Goal: Task Accomplishment & Management: Use online tool/utility

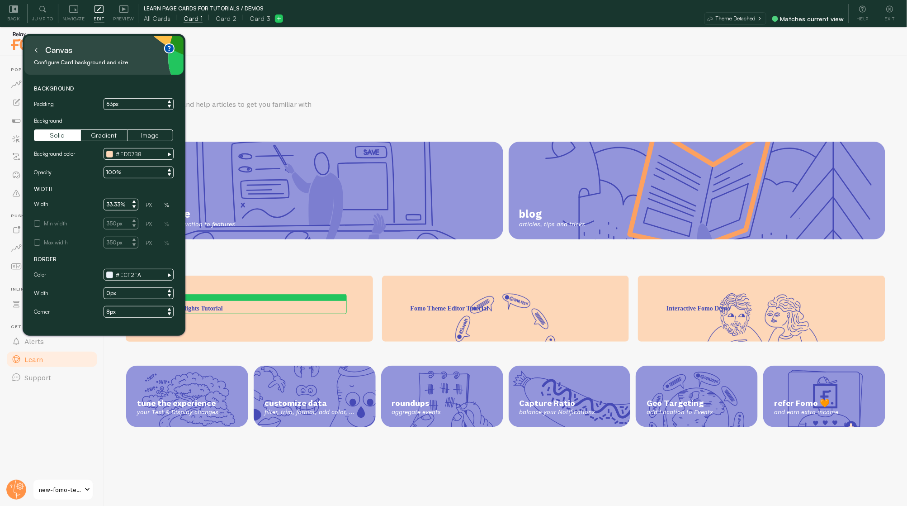
scroll to position [1, 0]
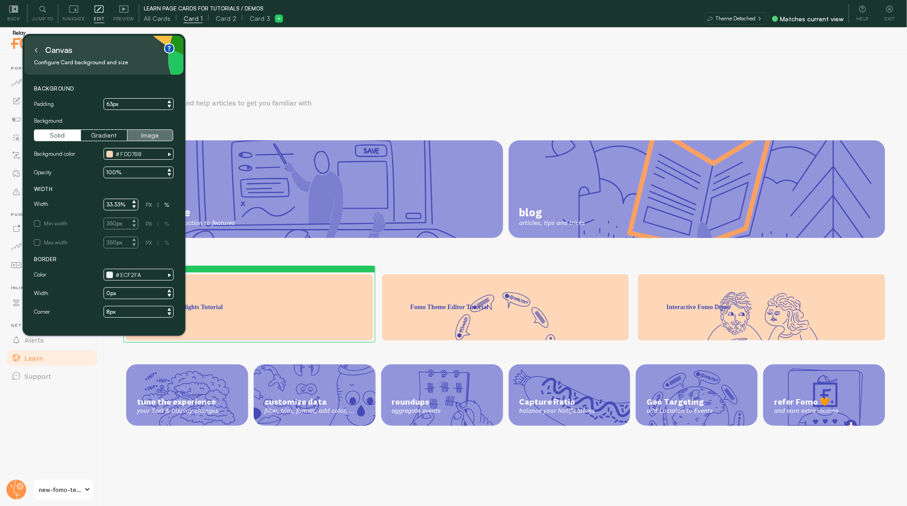
click at [142, 132] on button "Image" at bounding box center [150, 135] width 47 height 12
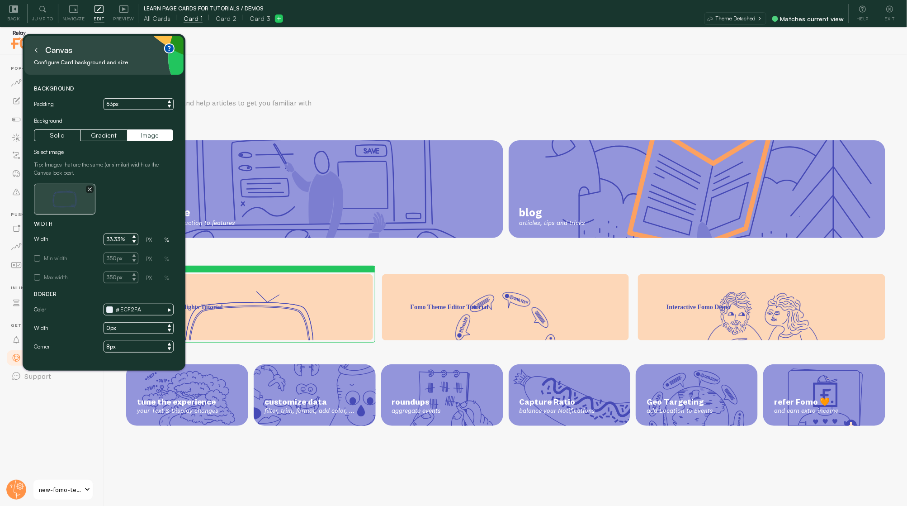
click at [63, 199] on img at bounding box center [64, 198] width 45 height 25
click at [89, 187] on icon "button" at bounding box center [90, 189] width 4 height 4
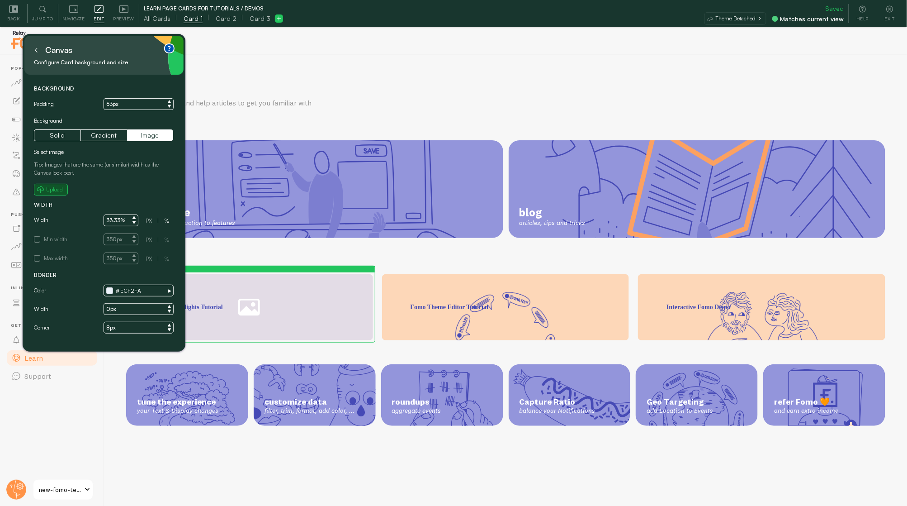
click at [53, 192] on small "Upload" at bounding box center [54, 189] width 17 height 8
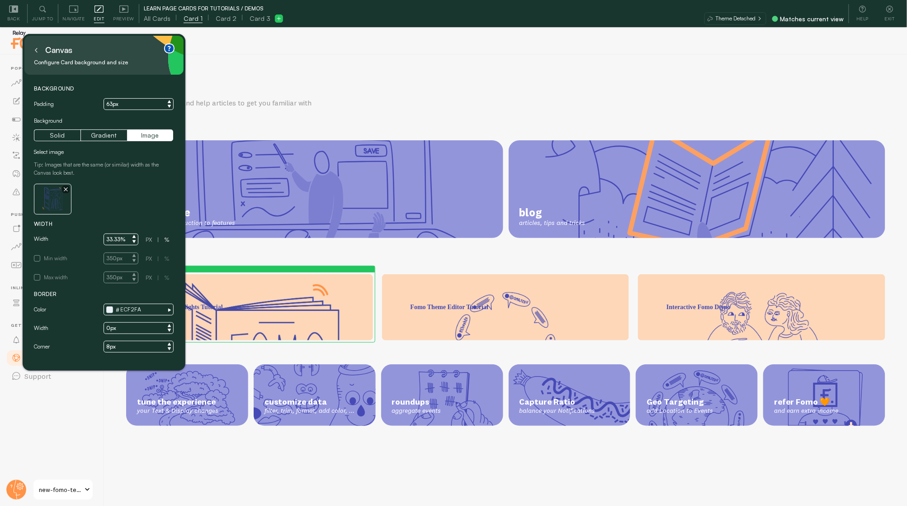
click at [38, 51] on icon at bounding box center [36, 50] width 5 height 5
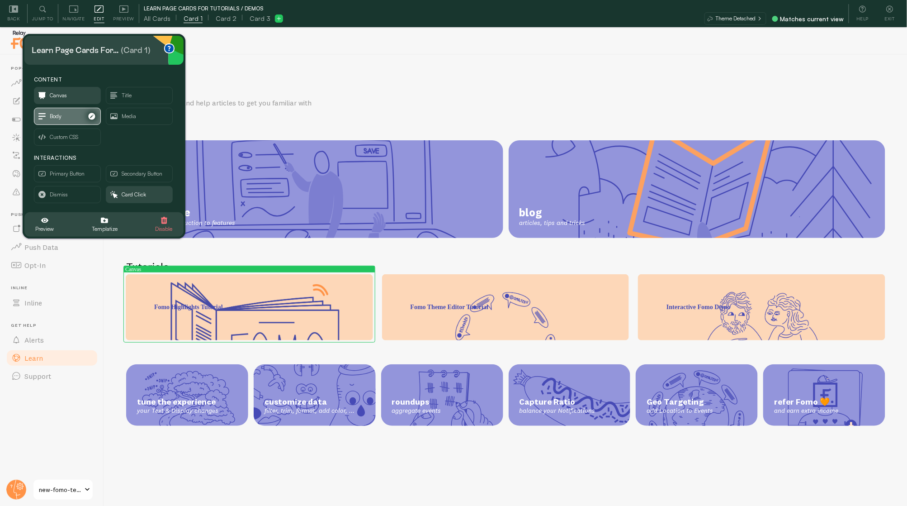
click at [52, 116] on span "Body" at bounding box center [56, 116] width 12 height 10
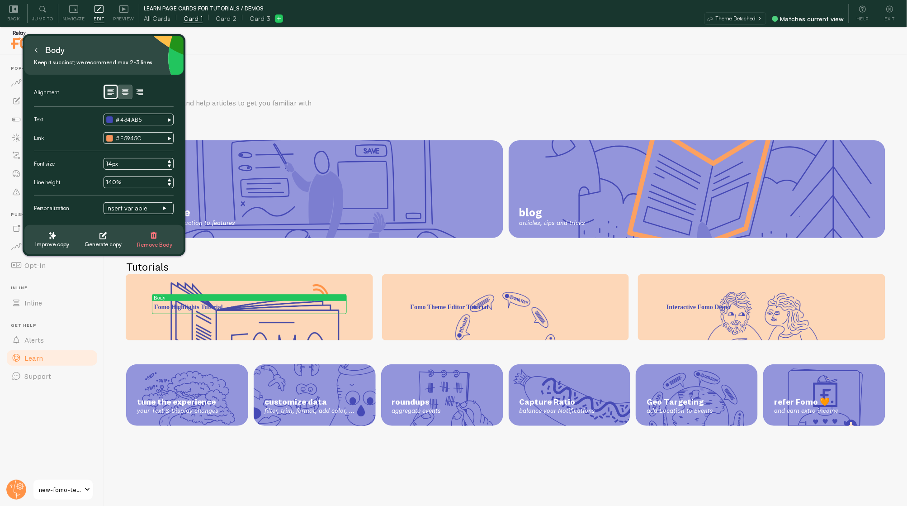
click at [122, 91] on icon "button" at bounding box center [125, 92] width 7 height 6
click at [119, 120] on span "#" at bounding box center [118, 120] width 4 height 8
click at [108, 119] on div at bounding box center [109, 119] width 7 height 7
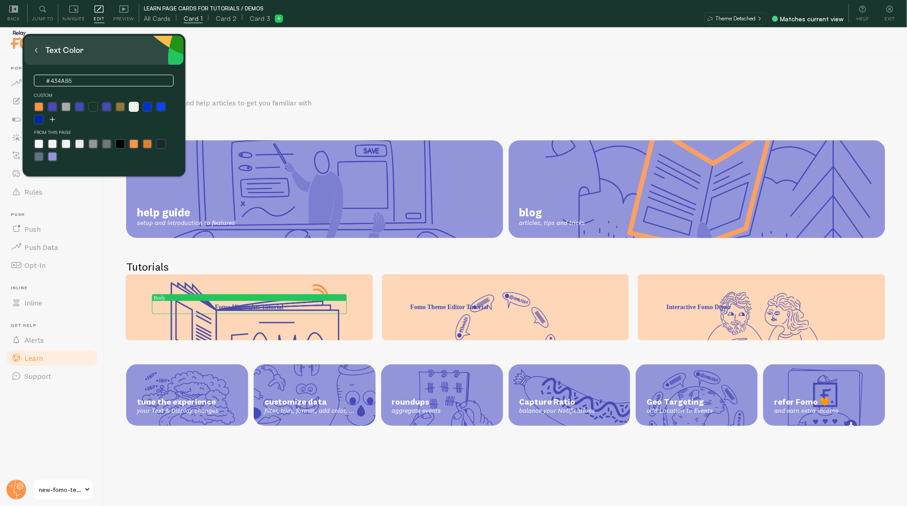
click at [133, 105] on label at bounding box center [134, 107] width 8 height 8
click at [133, 105] on input "radio" at bounding box center [133, 107] width 6 height 6
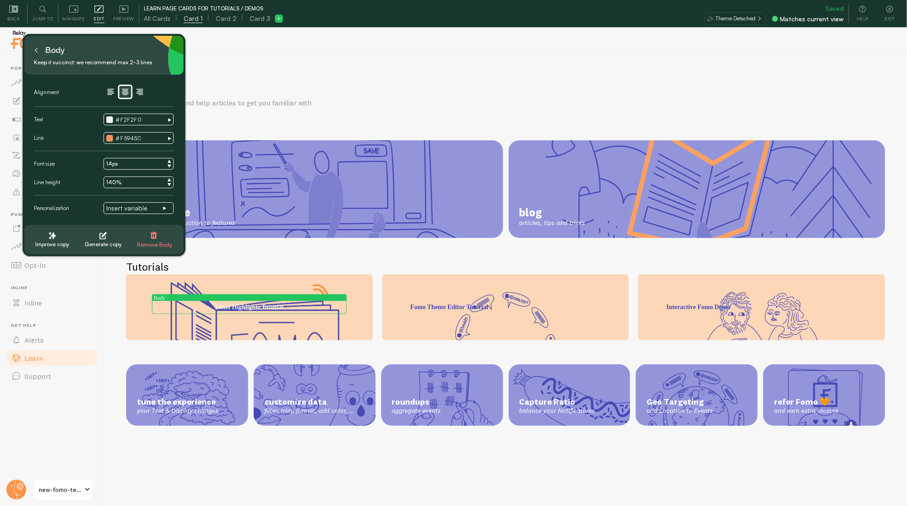
click at [109, 120] on div at bounding box center [109, 119] width 7 height 7
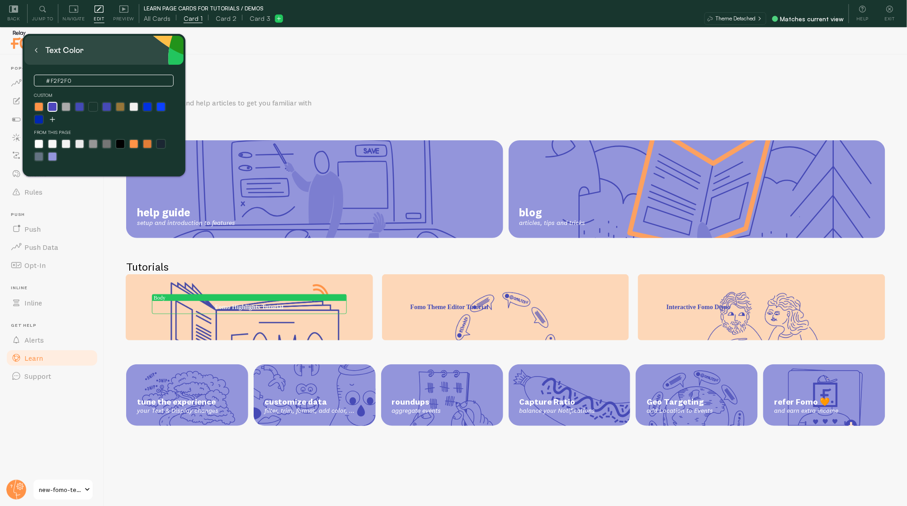
click at [53, 109] on label at bounding box center [52, 107] width 8 height 8
click at [53, 109] on input "radio" at bounding box center [52, 107] width 6 height 6
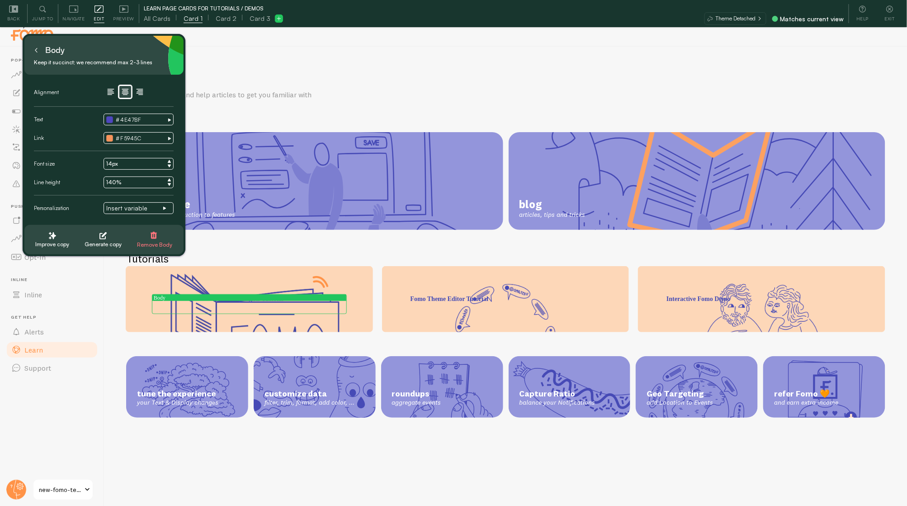
scroll to position [8, 0]
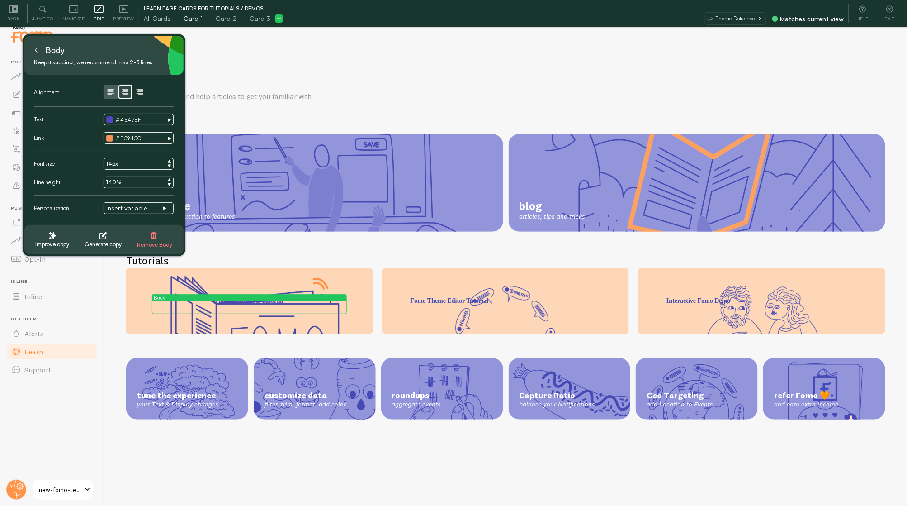
click at [108, 89] on icon "button" at bounding box center [111, 92] width 7 height 6
click at [35, 53] on button at bounding box center [36, 50] width 9 height 14
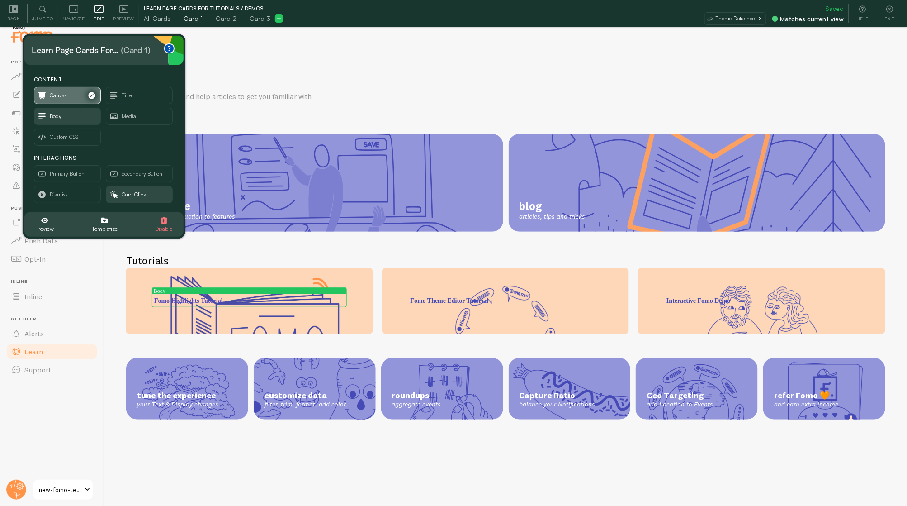
click at [64, 97] on span "Canvas" at bounding box center [58, 95] width 17 height 10
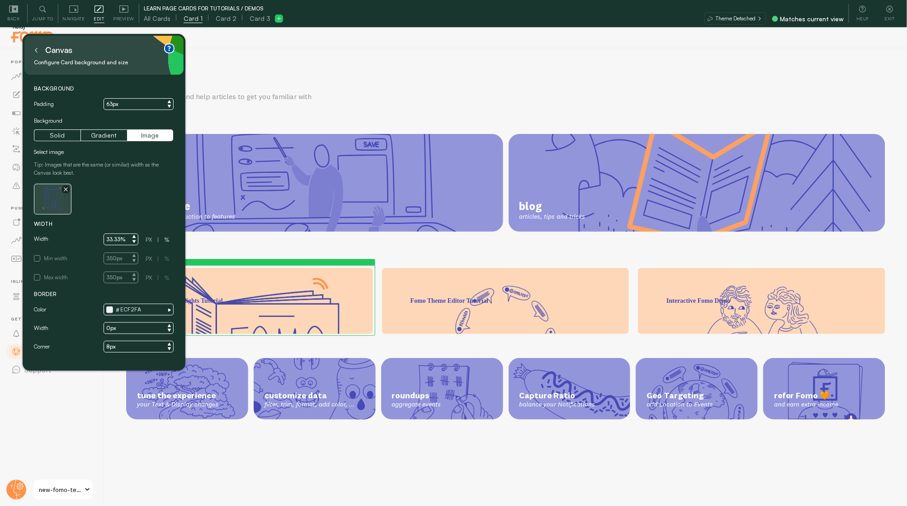
click at [52, 202] on img at bounding box center [53, 198] width 26 height 25
click at [126, 240] on input "33.33%" at bounding box center [121, 239] width 35 height 12
click at [113, 239] on input "33.33%" at bounding box center [121, 239] width 35 height 12
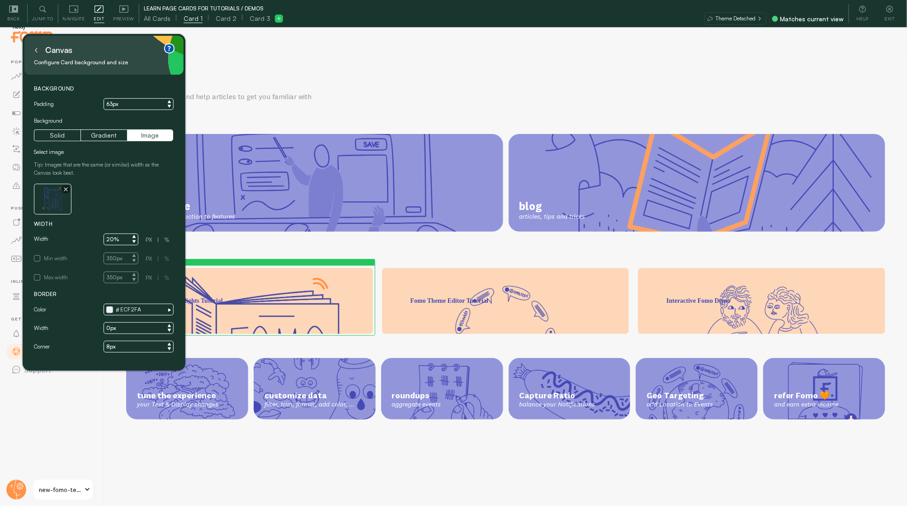
click at [116, 255] on input "350px" at bounding box center [121, 258] width 35 height 12
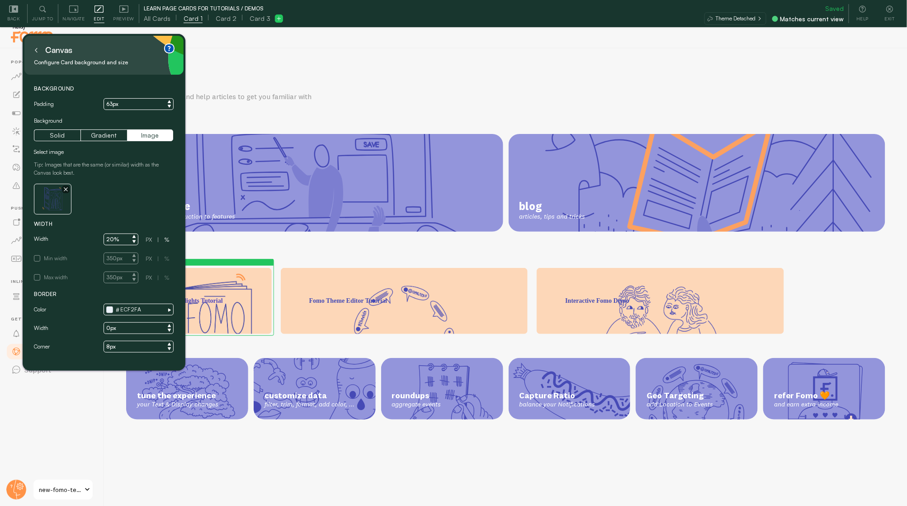
click at [107, 240] on input "20%" at bounding box center [121, 239] width 35 height 12
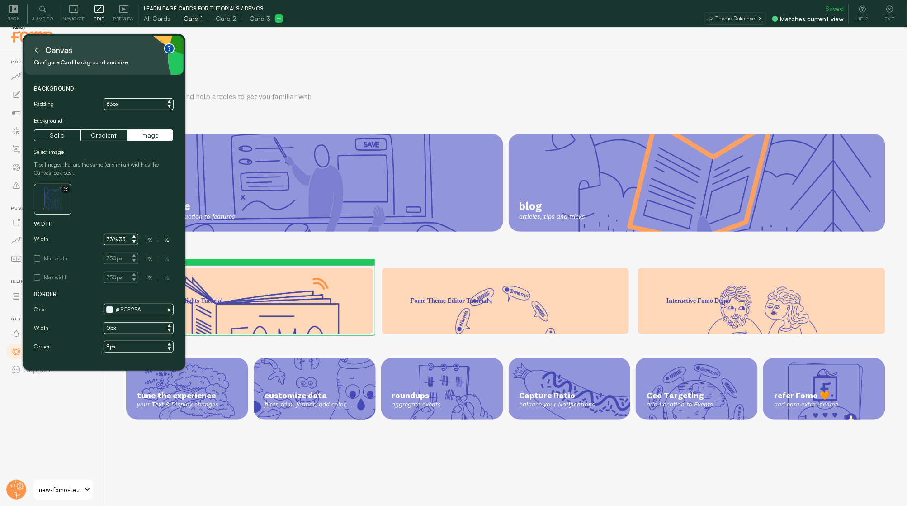
click at [123, 241] on input "33%.33" at bounding box center [121, 239] width 35 height 12
click at [95, 220] on p "Width" at bounding box center [104, 224] width 140 height 8
click at [117, 240] on input "33%" at bounding box center [121, 239] width 35 height 12
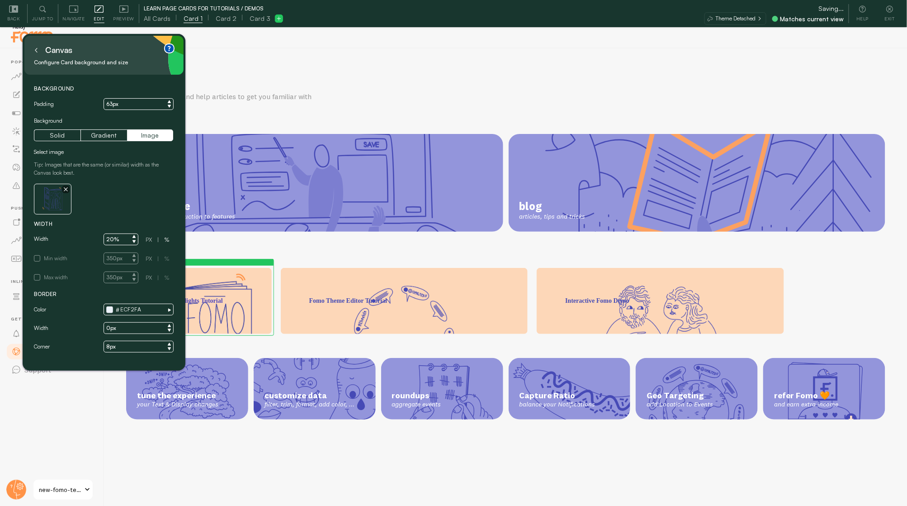
click at [152, 220] on p "Width" at bounding box center [104, 224] width 140 height 8
click at [107, 239] on input "20%" at bounding box center [121, 239] width 35 height 12
click at [166, 240] on div "%" at bounding box center [167, 240] width 9 height 8
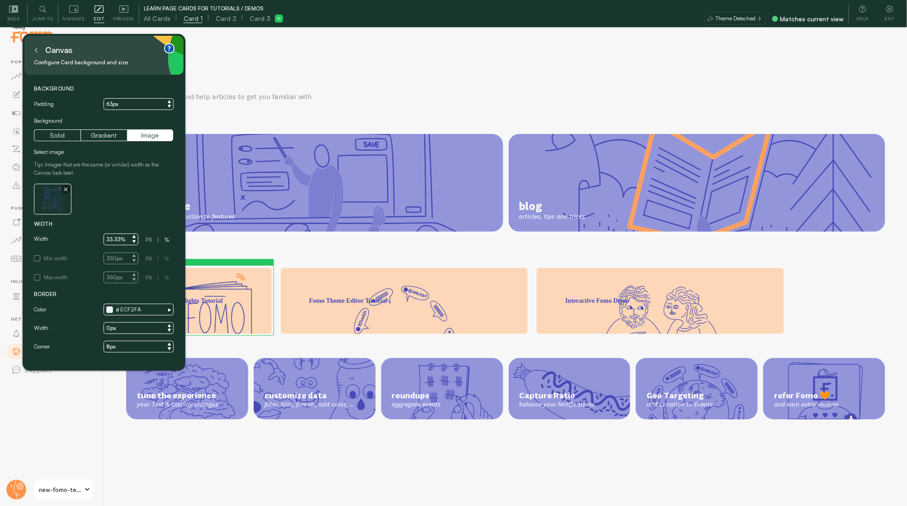
type input "33%"
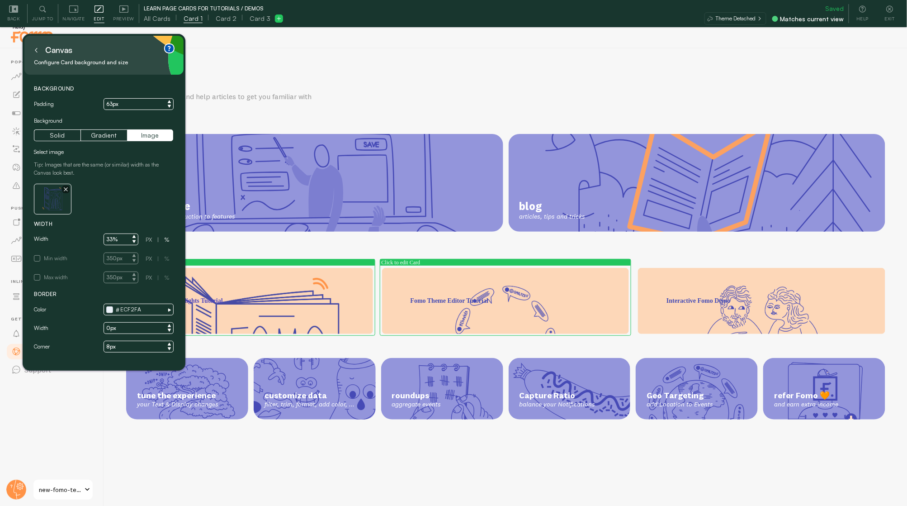
click at [446, 280] on div "Fomo Theme Editor Tutorial" at bounding box center [505, 282] width 247 height 28
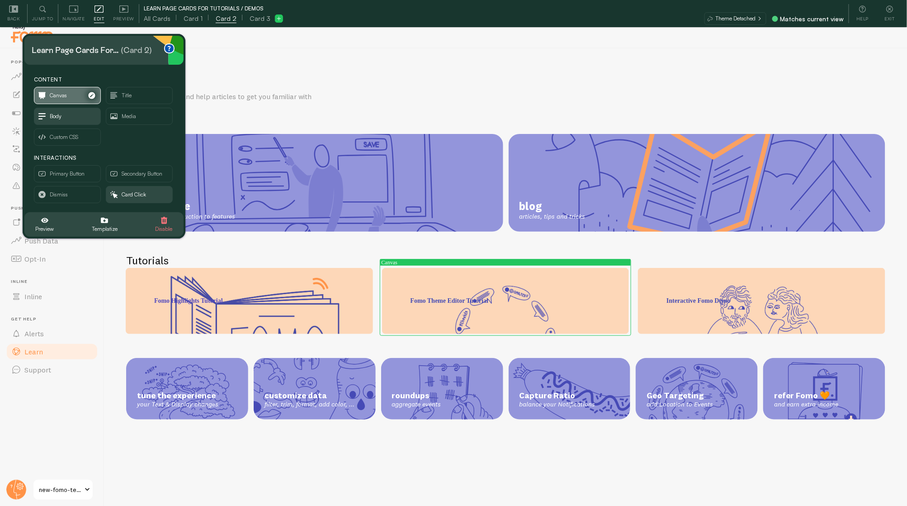
click at [53, 95] on span "Canvas" at bounding box center [58, 95] width 17 height 10
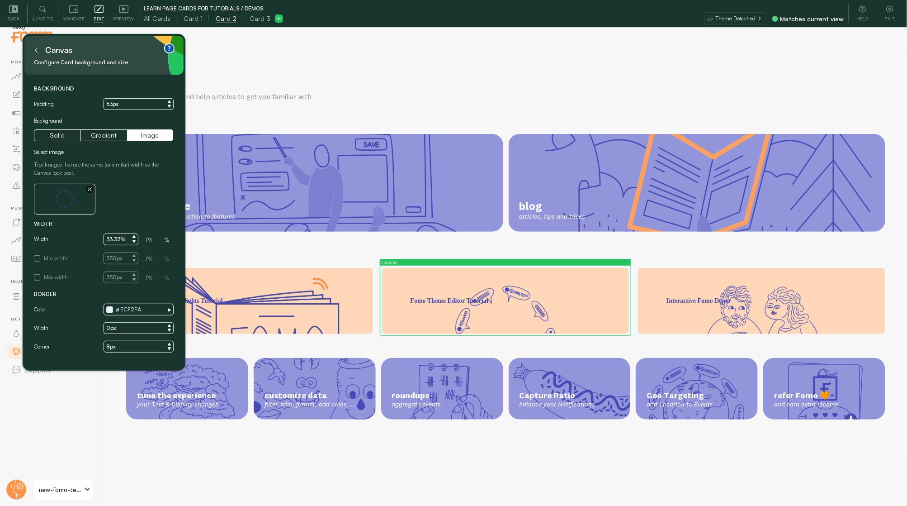
click at [36, 50] on icon at bounding box center [36, 50] width 5 height 5
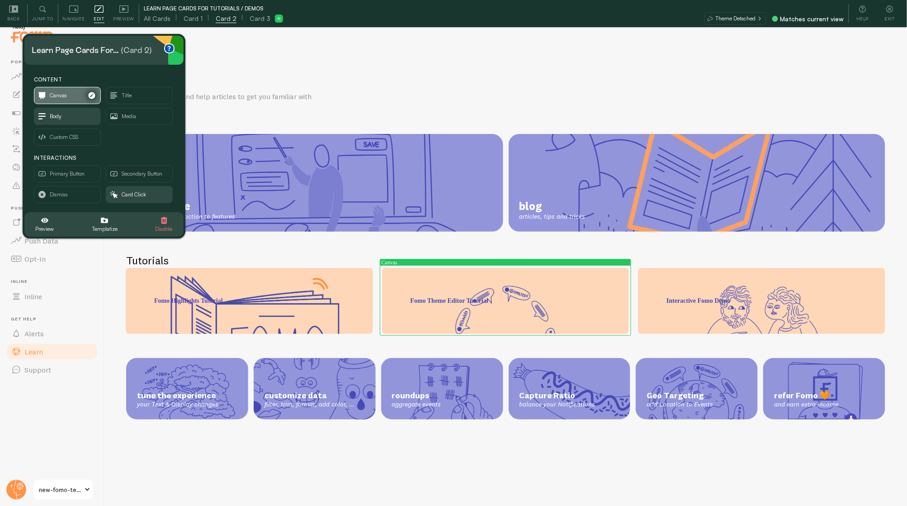
click at [56, 97] on span "Canvas" at bounding box center [58, 95] width 17 height 10
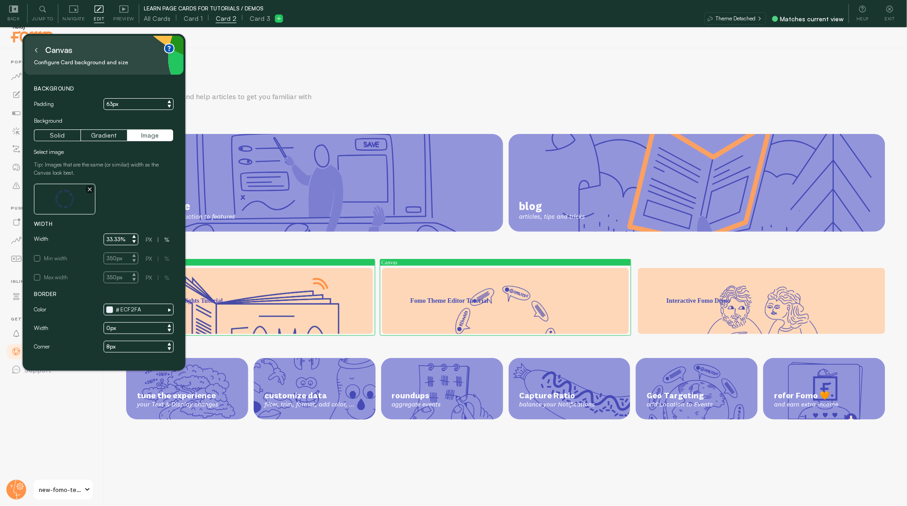
click at [285, 269] on div "Fomo Highlights Tutorial" at bounding box center [249, 282] width 247 height 28
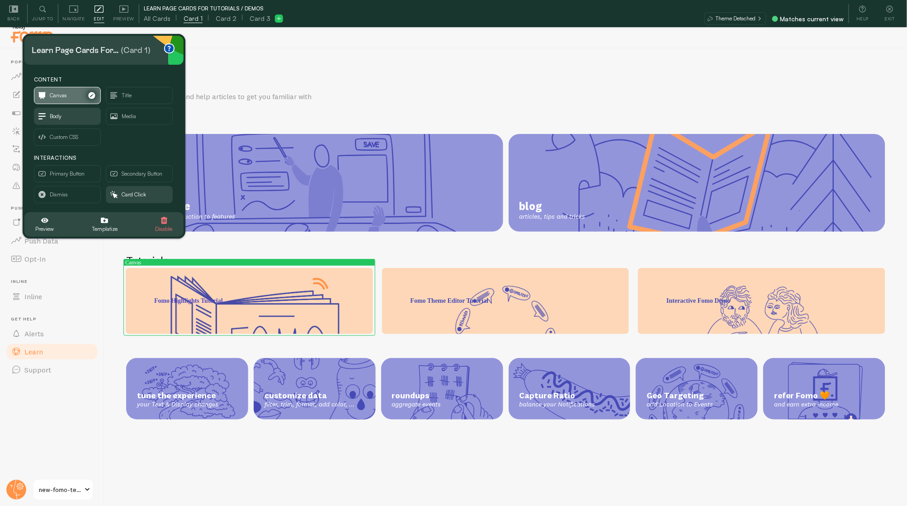
click at [66, 99] on span "Canvas" at bounding box center [58, 95] width 17 height 10
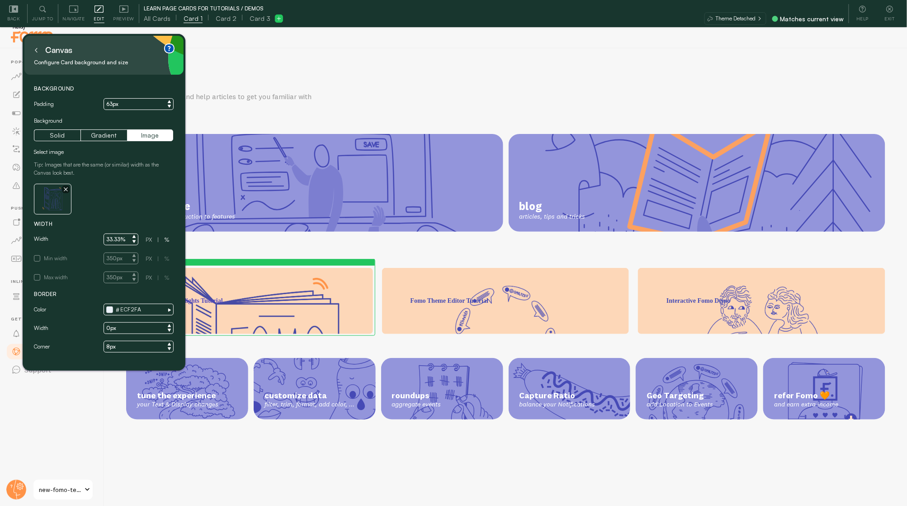
click at [135, 329] on input "0px" at bounding box center [139, 328] width 70 height 12
click at [108, 326] on input "0px" at bounding box center [139, 328] width 70 height 12
click at [142, 307] on input "ECF2FA" at bounding box center [139, 310] width 70 height 12
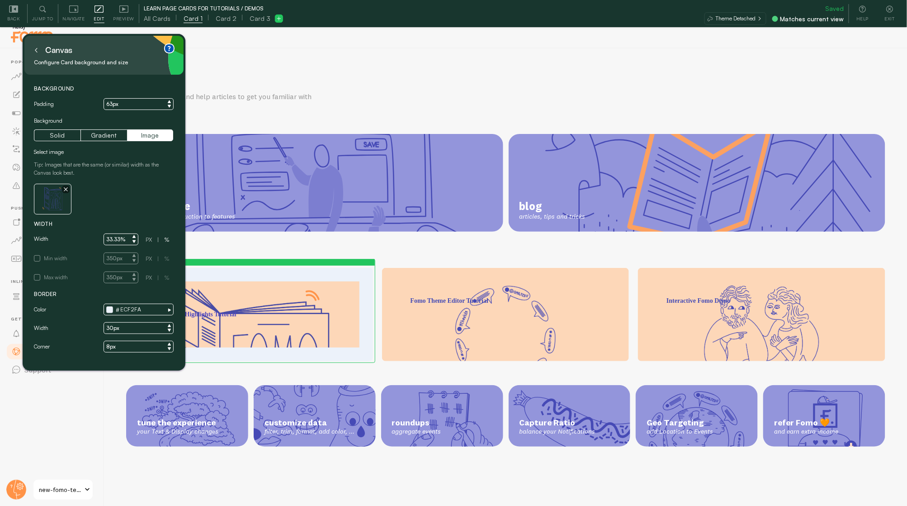
click at [115, 330] on input "30px" at bounding box center [139, 328] width 70 height 12
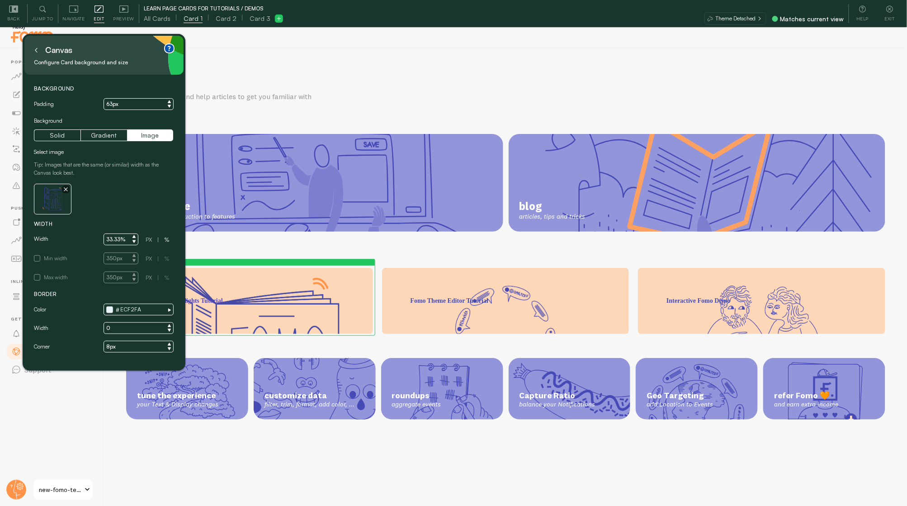
type input "0px"
click at [118, 346] on input "8px" at bounding box center [139, 347] width 70 height 12
click at [119, 104] on input "63px" at bounding box center [139, 104] width 70 height 12
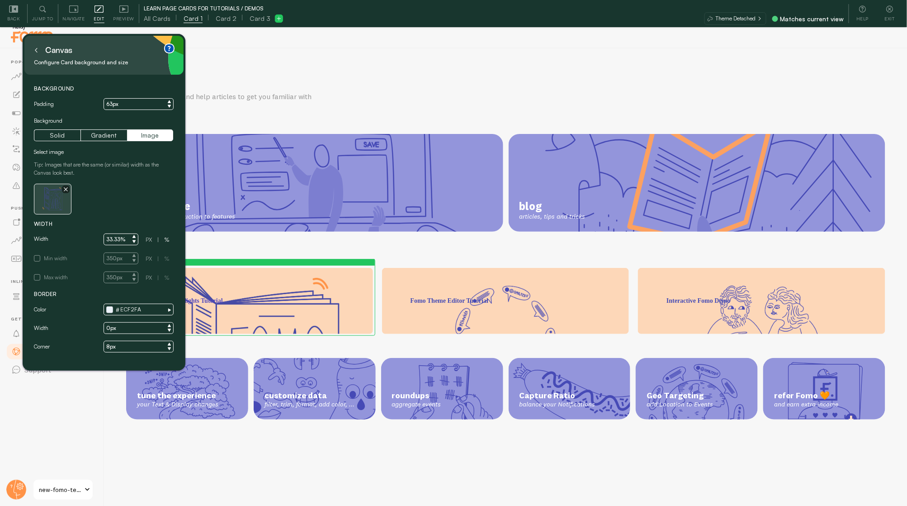
click at [66, 189] on icon "button" at bounding box center [66, 189] width 4 height 4
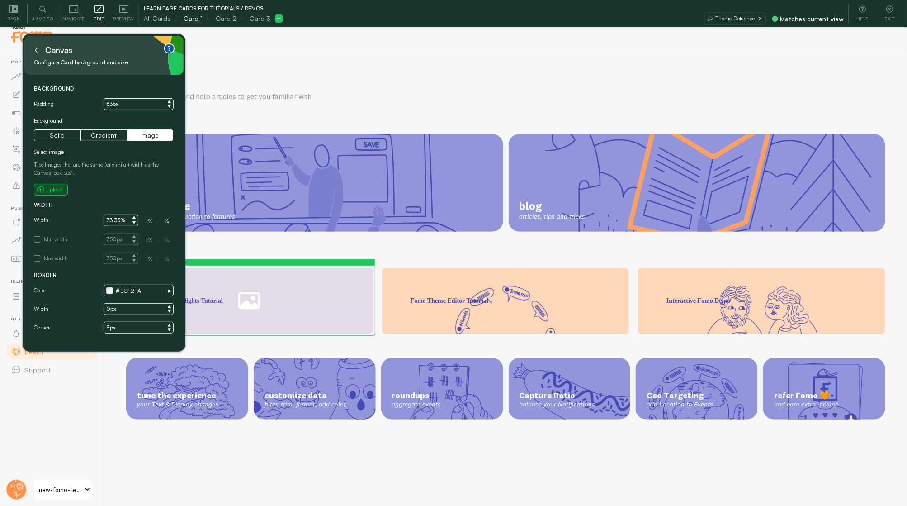
click at [58, 190] on small "Upload" at bounding box center [54, 189] width 17 height 8
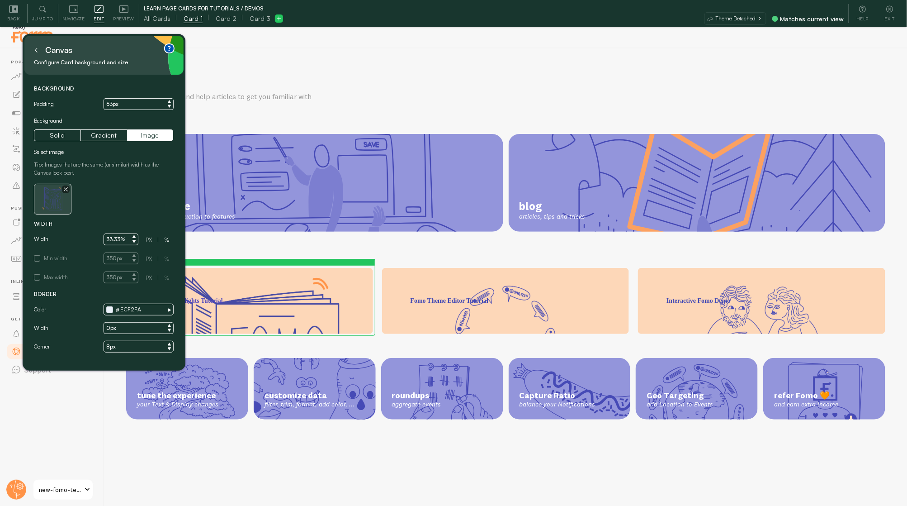
click at [65, 189] on icon "button" at bounding box center [66, 190] width 4 height 4
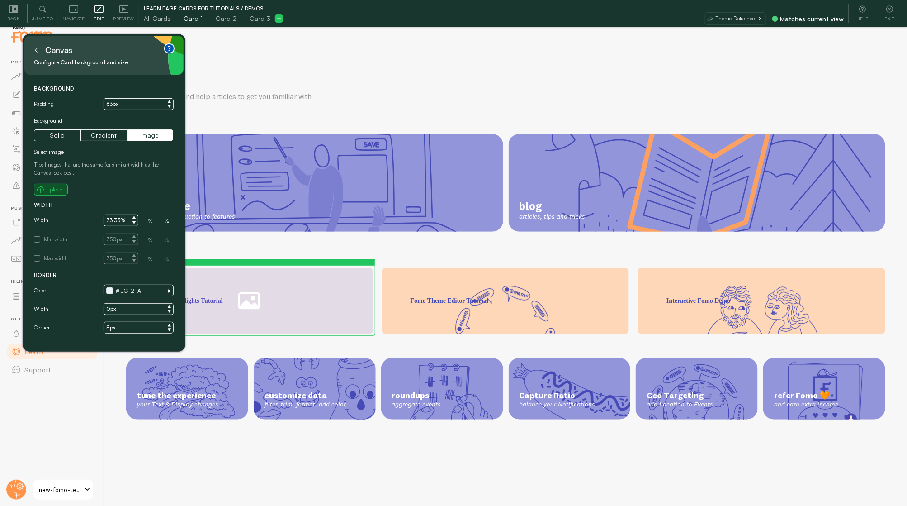
click at [56, 189] on small "Upload" at bounding box center [54, 189] width 17 height 8
click at [52, 187] on small "Upload" at bounding box center [54, 189] width 17 height 8
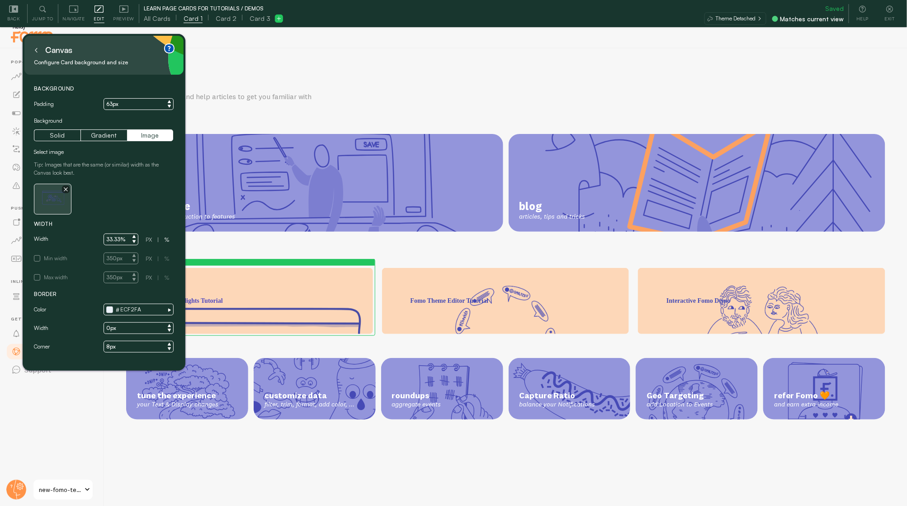
click at [66, 187] on icon "button" at bounding box center [66, 189] width 4 height 4
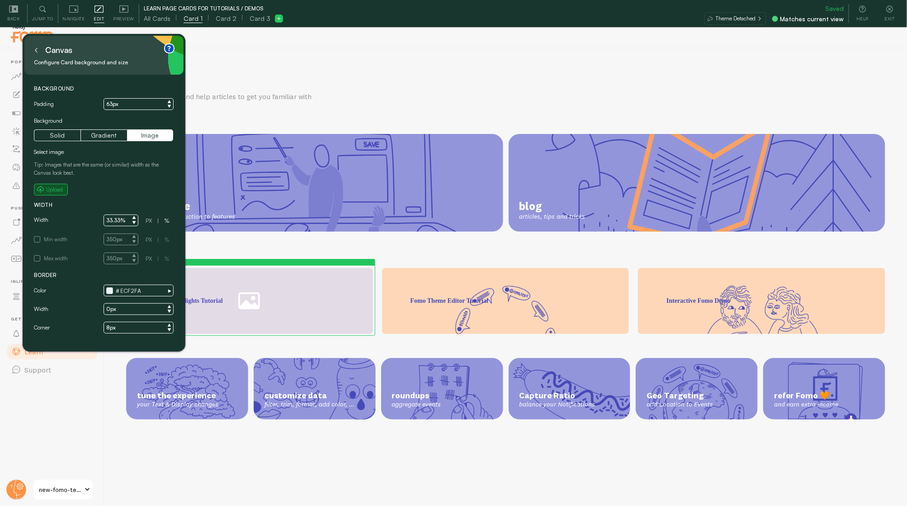
click at [52, 189] on small "Upload" at bounding box center [54, 189] width 17 height 8
click at [48, 195] on button "Upload" at bounding box center [51, 190] width 34 height 12
click at [45, 195] on div "Background Padding 63px Background Solid Gradient Image Select image Tip: Image…" at bounding box center [104, 209] width 140 height 249
click at [48, 192] on small "Upload" at bounding box center [54, 189] width 17 height 8
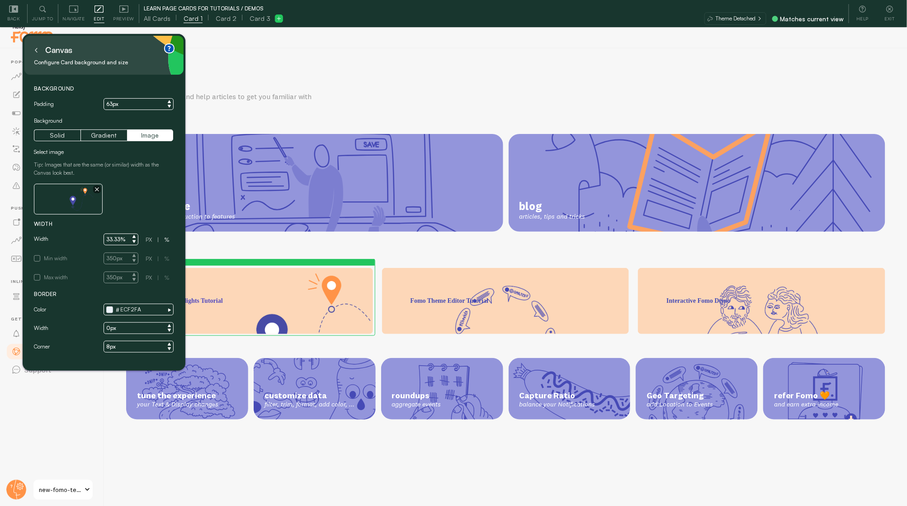
click at [270, 253] on h2 "Tutorials" at bounding box center [505, 260] width 759 height 14
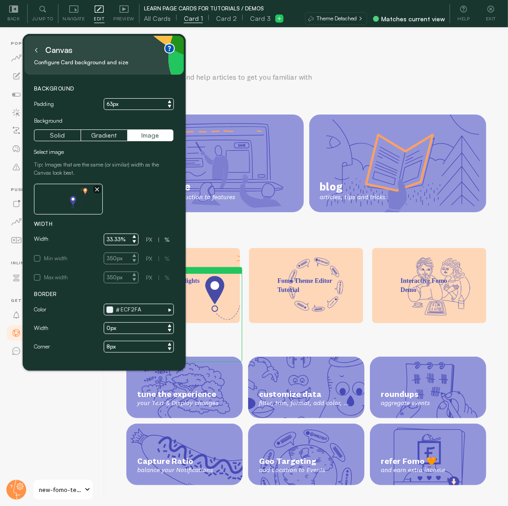
scroll to position [27, 0]
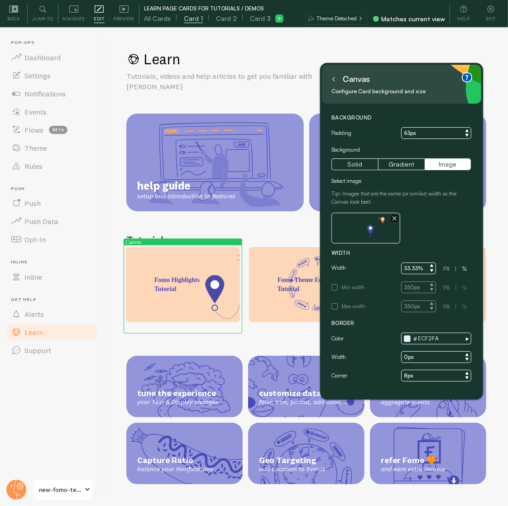
drag, startPoint x: 62, startPoint y: 43, endPoint x: 359, endPoint y: 72, distance: 298.6
click at [359, 72] on div "Canvas" at bounding box center [355, 79] width 27 height 14
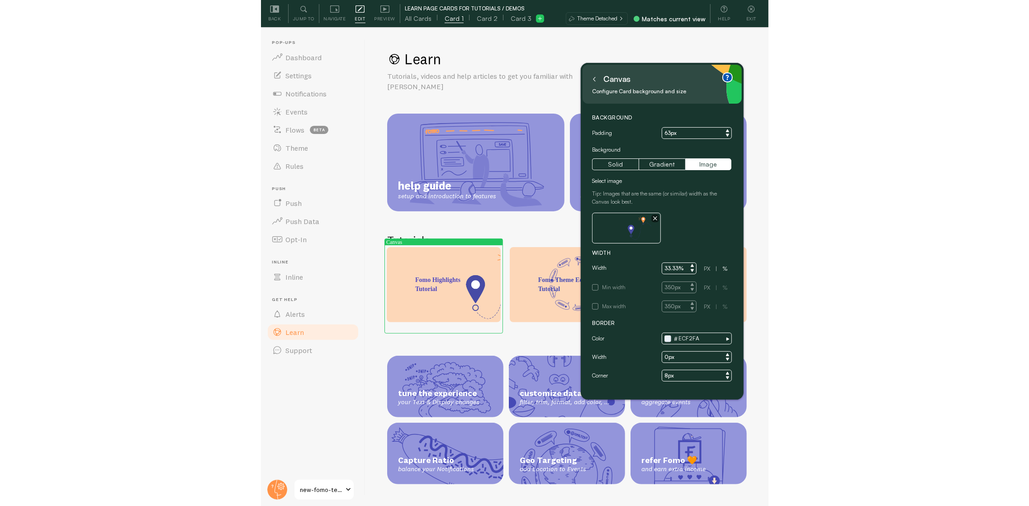
scroll to position [0, 0]
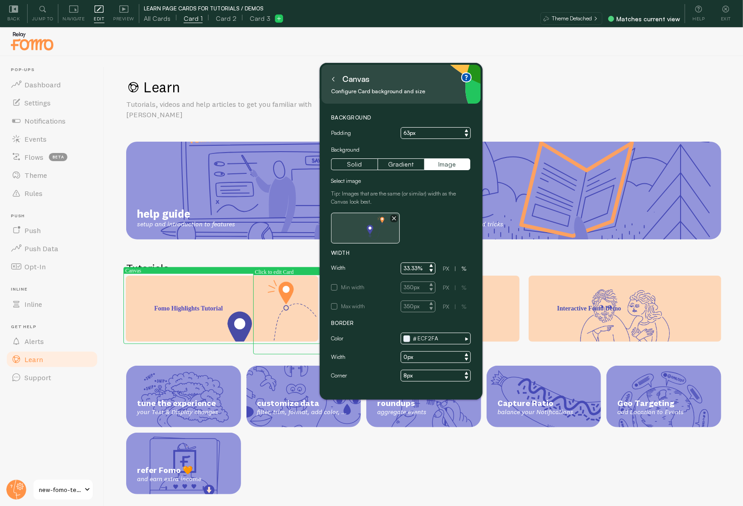
click at [391, 217] on button "button" at bounding box center [394, 218] width 8 height 8
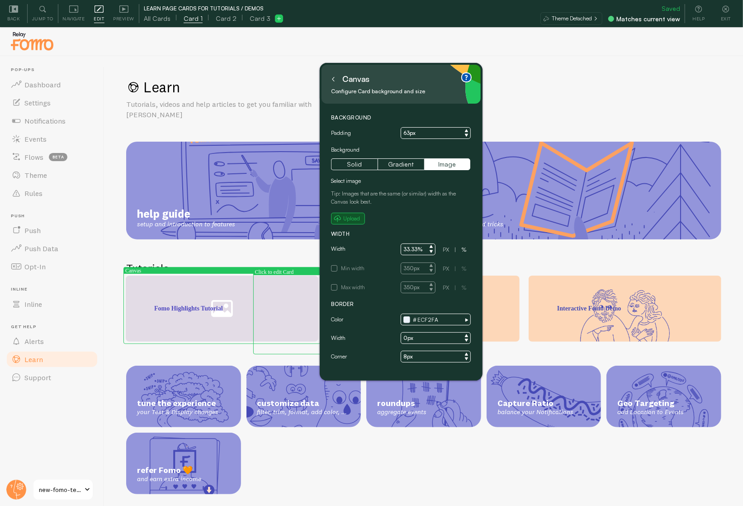
click at [352, 218] on small "Upload" at bounding box center [351, 218] width 17 height 8
click at [350, 221] on small "Upload" at bounding box center [351, 218] width 17 height 8
click at [346, 216] on small "Upload" at bounding box center [351, 218] width 17 height 8
click at [346, 218] on small "Upload" at bounding box center [351, 218] width 17 height 8
click at [341, 222] on span "Upload" at bounding box center [348, 218] width 28 height 8
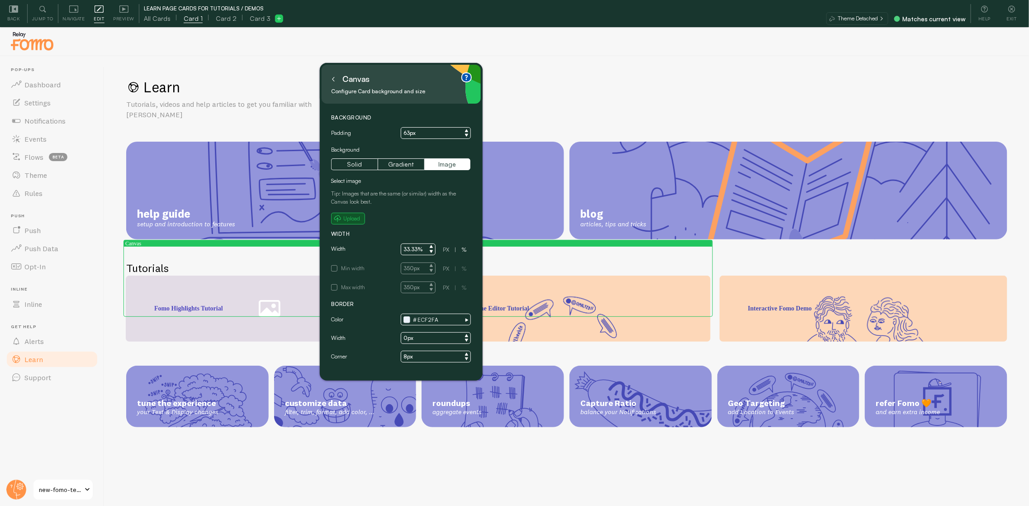
click at [347, 218] on small "Upload" at bounding box center [351, 218] width 17 height 8
click at [408, 163] on button "Gradient" at bounding box center [401, 164] width 47 height 12
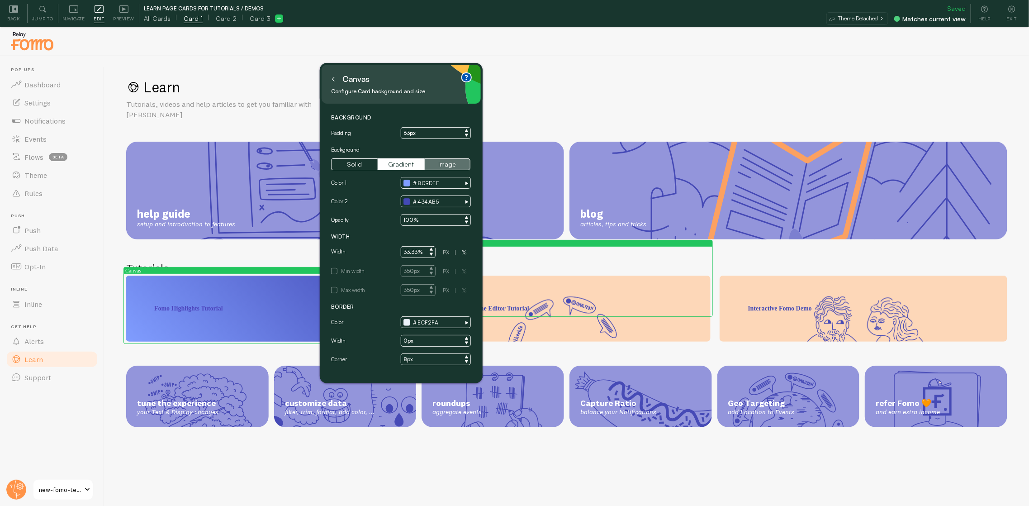
click at [465, 167] on button "Image" at bounding box center [447, 164] width 47 height 12
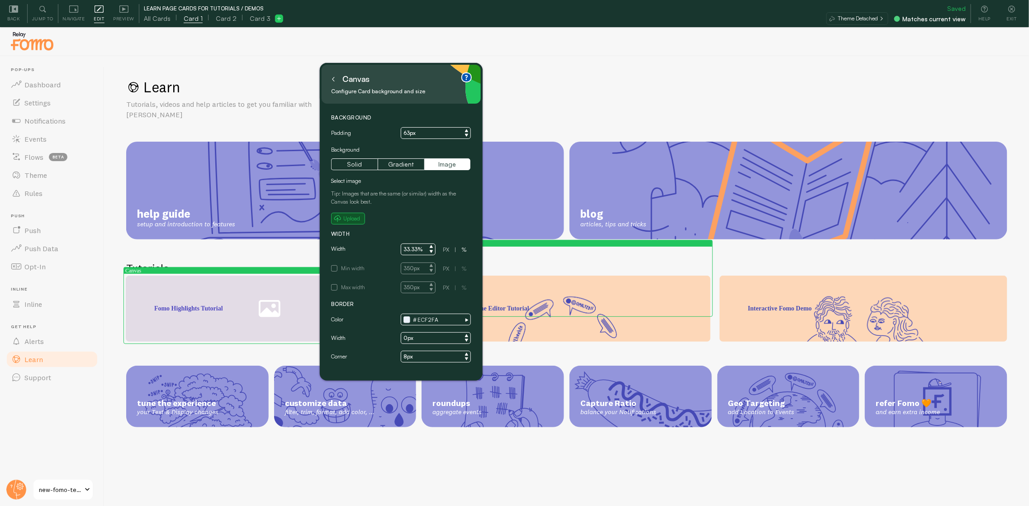
click at [342, 220] on span "Upload" at bounding box center [348, 218] width 28 height 8
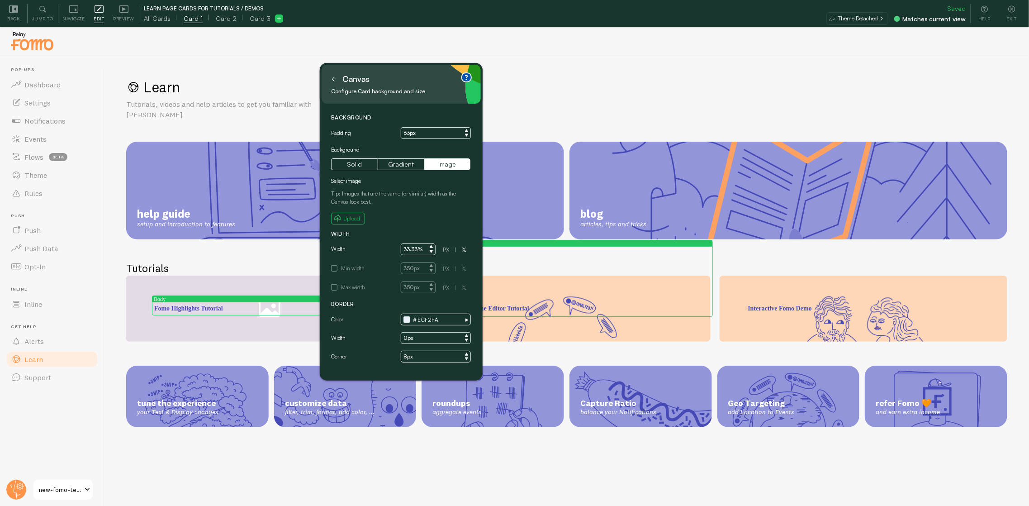
click at [243, 313] on p "Fomo Highlights Tutorial" at bounding box center [269, 308] width 231 height 9
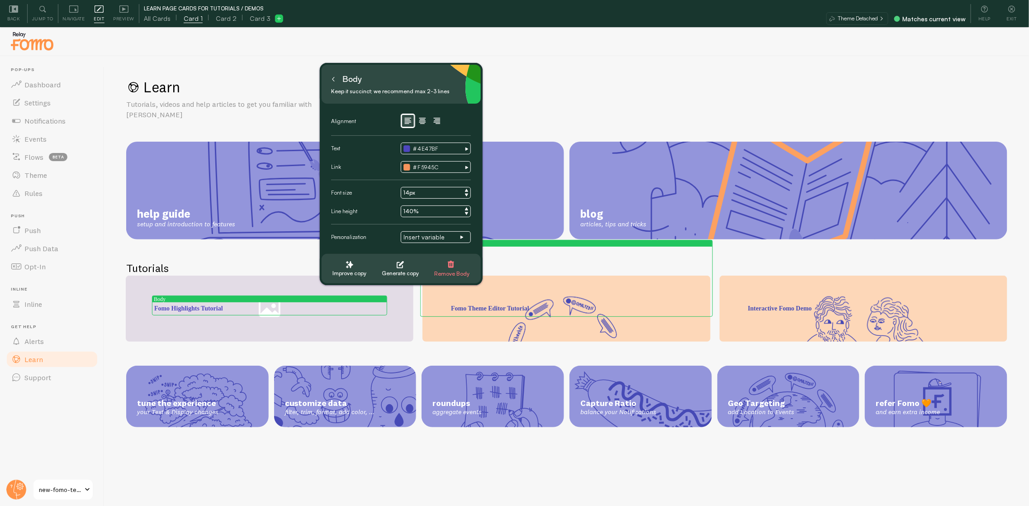
click at [248, 274] on div "Learn Tutorials, videos and help articles to get you familiar with Fomo help gu…" at bounding box center [566, 294] width 925 height 477
click at [334, 81] on icon at bounding box center [333, 79] width 5 height 5
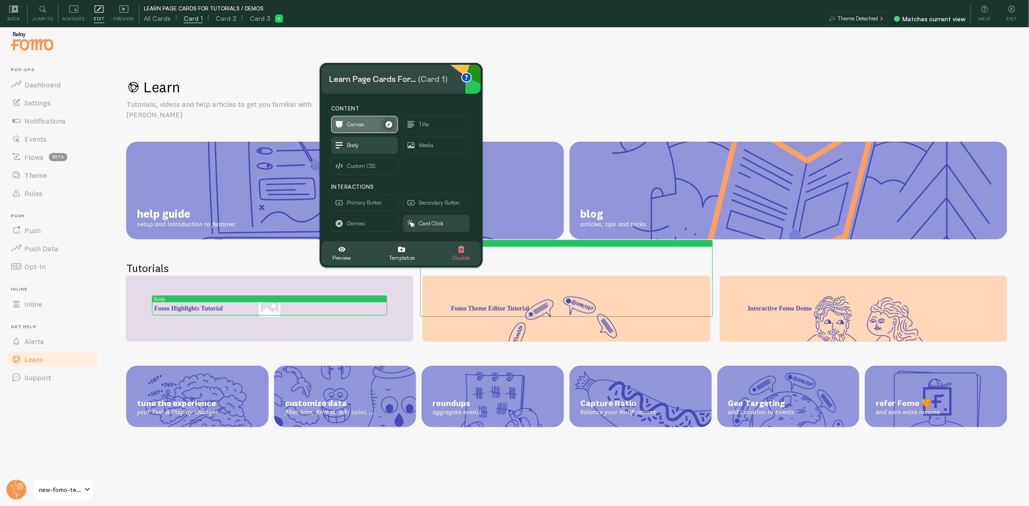
click at [365, 126] on span "Canvas" at bounding box center [365, 124] width 66 height 16
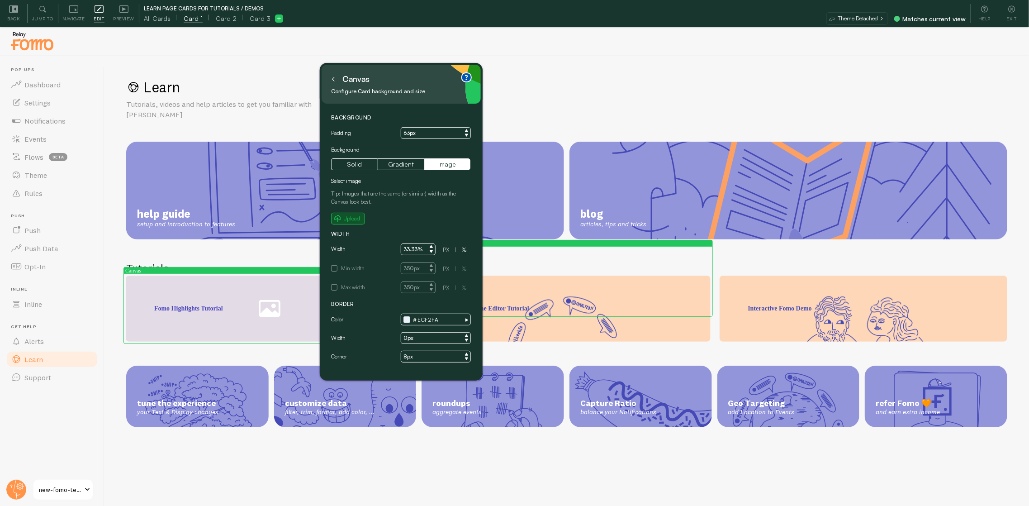
click at [340, 217] on icon "file" at bounding box center [337, 218] width 7 height 7
click at [355, 219] on small "Upload" at bounding box center [351, 218] width 17 height 8
click at [353, 218] on small "Upload" at bounding box center [351, 218] width 17 height 8
click at [334, 80] on icon at bounding box center [333, 79] width 5 height 5
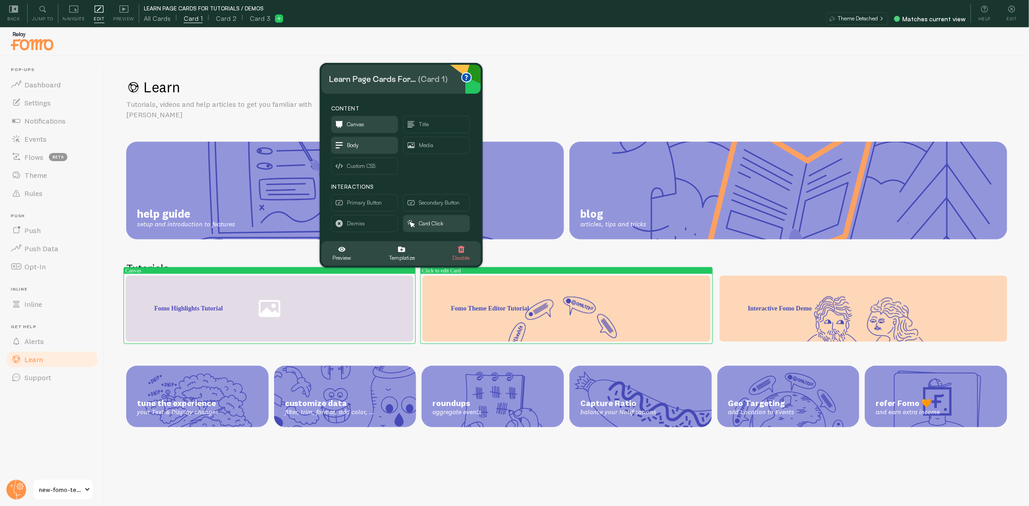
click at [465, 323] on div "Fomo Theme Editor Tutorial" at bounding box center [566, 327] width 288 height 28
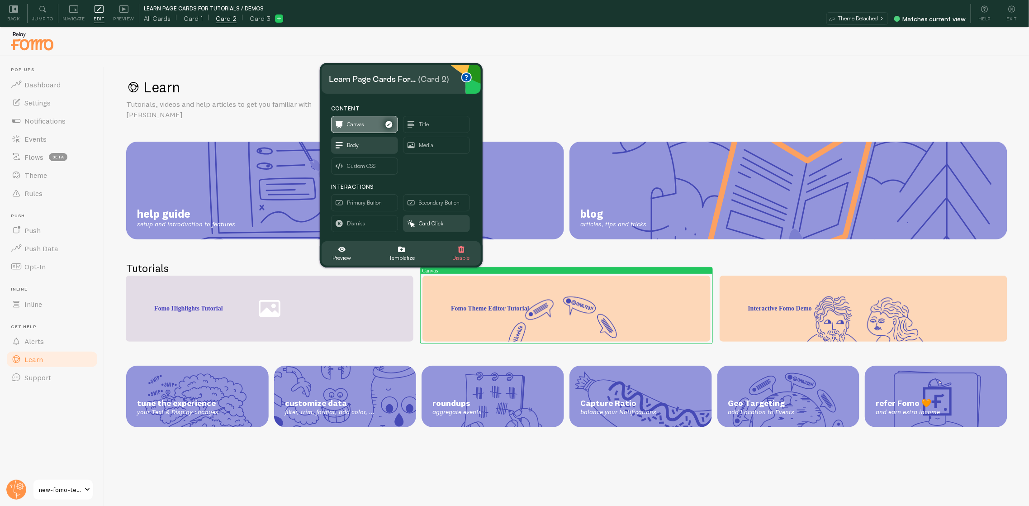
click at [371, 121] on span "Canvas" at bounding box center [365, 124] width 66 height 16
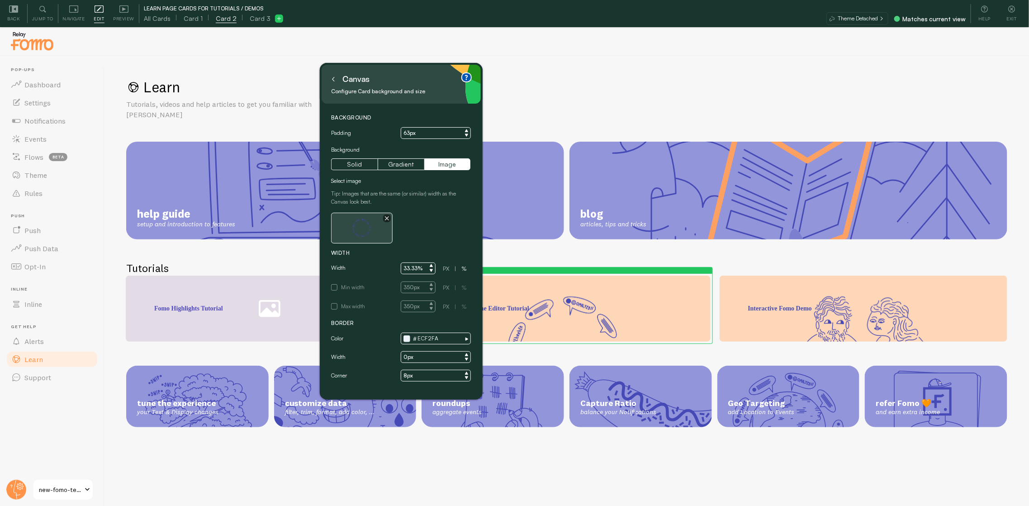
click at [389, 219] on button "button" at bounding box center [387, 218] width 8 height 8
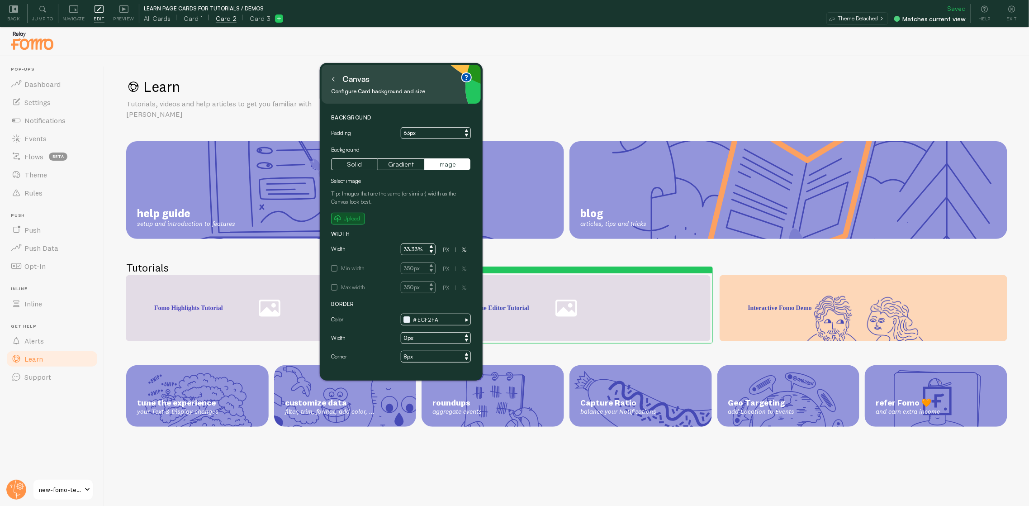
click at [352, 219] on small "Upload" at bounding box center [351, 218] width 17 height 8
click at [345, 210] on div "Select image Tip: Images that are the same (or similar) width as the Canvas loo…" at bounding box center [401, 200] width 140 height 47
click at [350, 222] on small "Upload" at bounding box center [351, 218] width 17 height 8
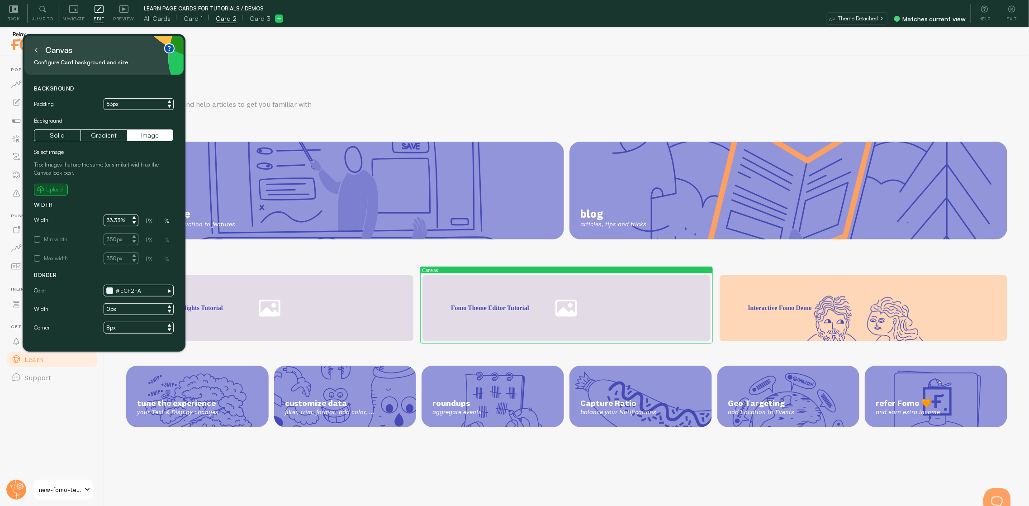
click at [55, 188] on small "Upload" at bounding box center [54, 189] width 17 height 8
click at [55, 189] on small "Upload" at bounding box center [54, 189] width 17 height 8
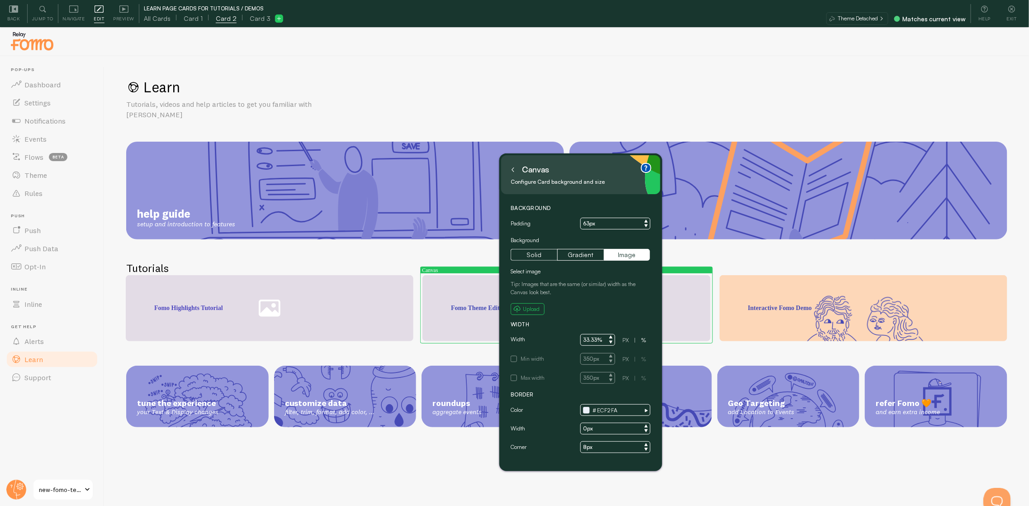
drag, startPoint x: 71, startPoint y: 41, endPoint x: 548, endPoint y: 161, distance: 491.5
click at [548, 161] on div "Canvas Configure Card background and size" at bounding box center [580, 174] width 159 height 39
click at [521, 300] on div "Select image Tip: Images that are the same (or similar) width as the Canvas loo…" at bounding box center [581, 290] width 140 height 47
click at [518, 306] on icon "file" at bounding box center [517, 309] width 7 height 7
click at [517, 169] on button at bounding box center [512, 169] width 9 height 14
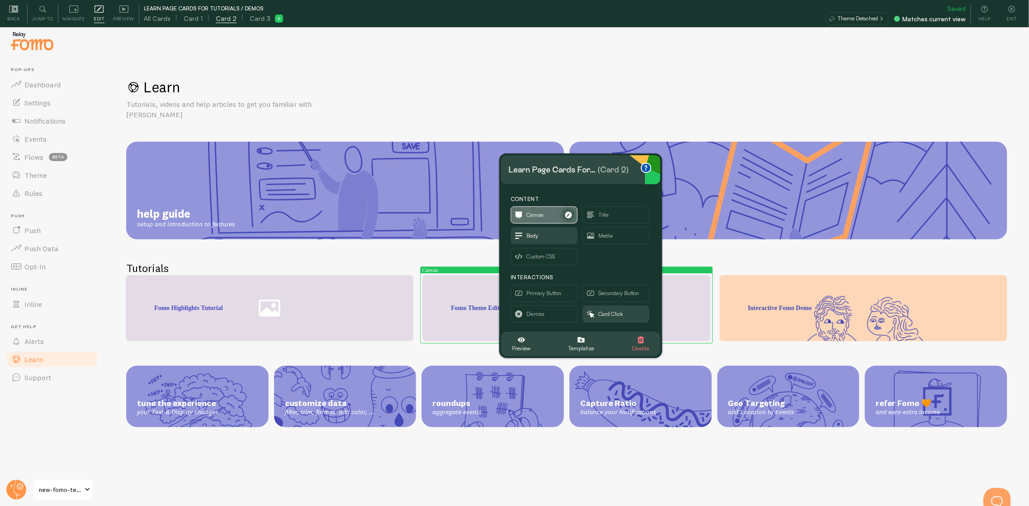
click at [546, 217] on span "Canvas" at bounding box center [544, 215] width 66 height 16
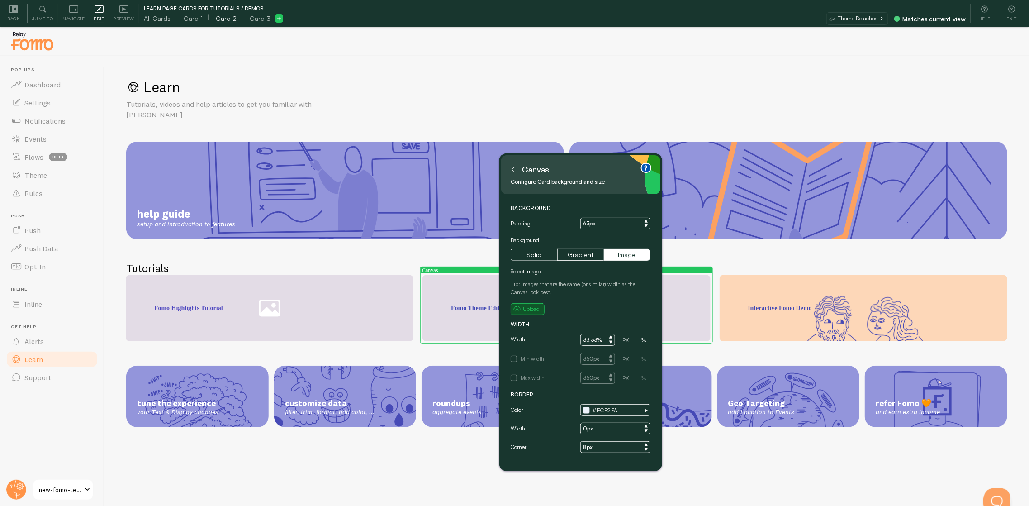
click at [530, 309] on small "Upload" at bounding box center [531, 309] width 17 height 8
click at [534, 308] on small "Upload" at bounding box center [531, 309] width 17 height 8
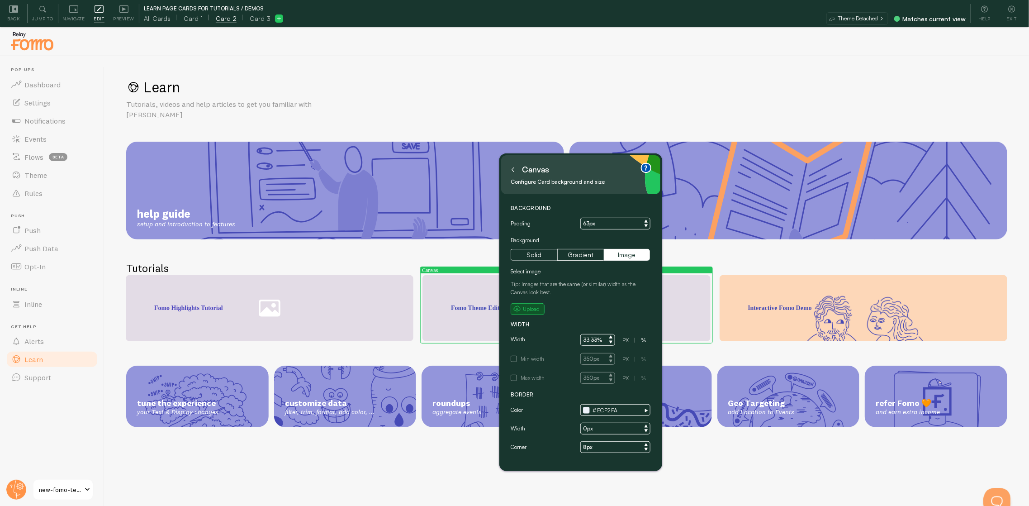
click at [534, 308] on small "Upload" at bounding box center [531, 309] width 17 height 8
click at [1010, 9] on icon at bounding box center [1011, 9] width 9 height 9
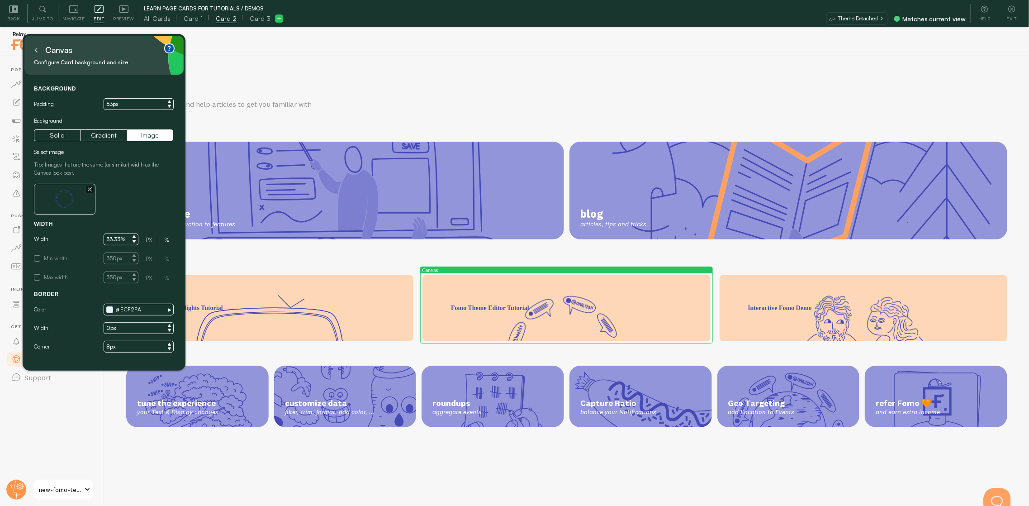
click at [347, 270] on div "Learn Tutorials, videos and help articles to get you familiar with Fomo help gu…" at bounding box center [566, 294] width 925 height 477
click at [263, 275] on div "Fomo Highlights Tutorial" at bounding box center [270, 289] width 288 height 28
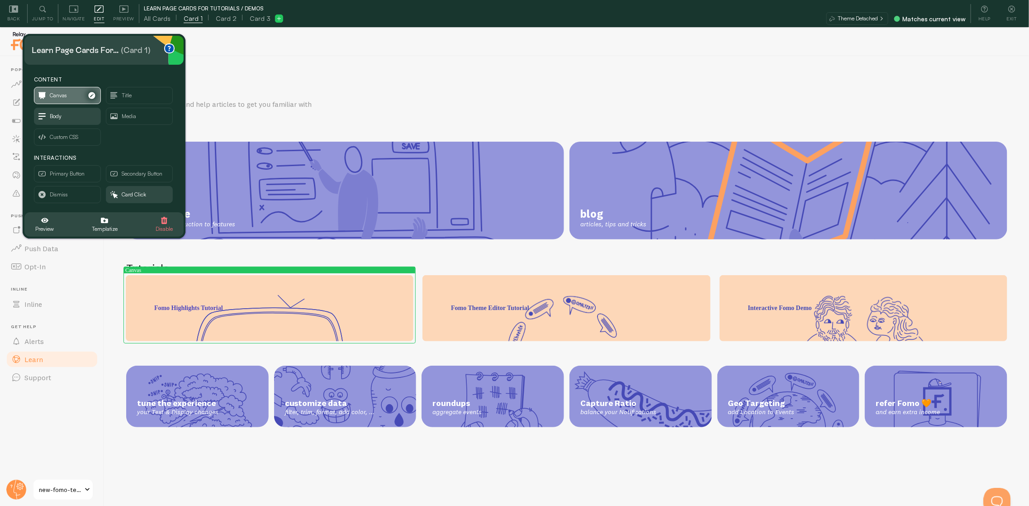
click at [60, 88] on span "Canvas" at bounding box center [67, 95] width 66 height 16
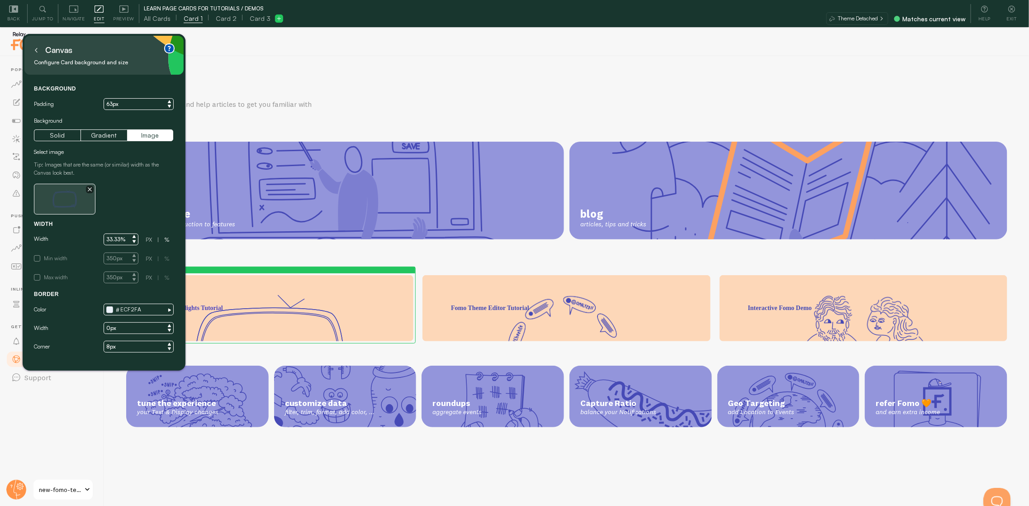
click at [90, 189] on icon "button" at bounding box center [90, 190] width 4 height 4
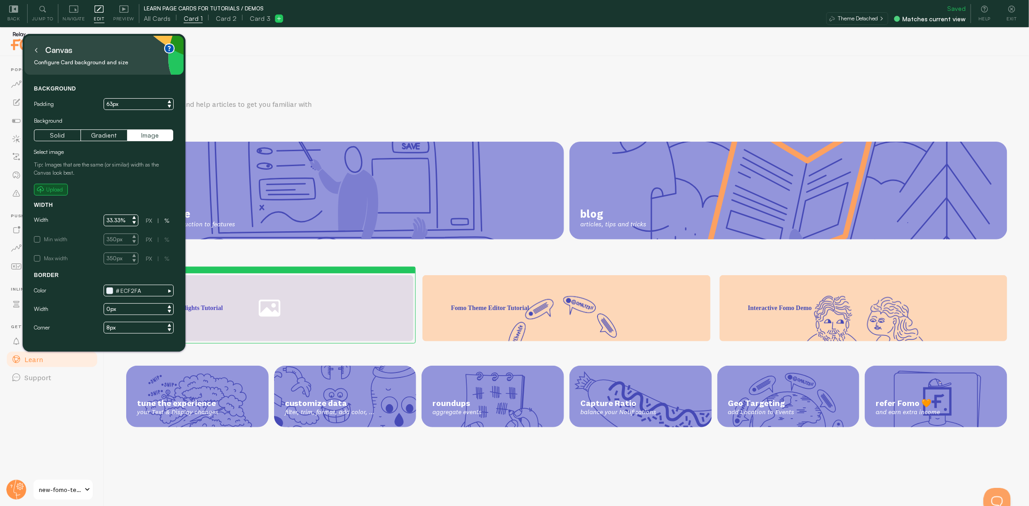
click at [55, 192] on small "Upload" at bounding box center [54, 189] width 17 height 8
click at [44, 190] on span "Upload" at bounding box center [51, 189] width 28 height 8
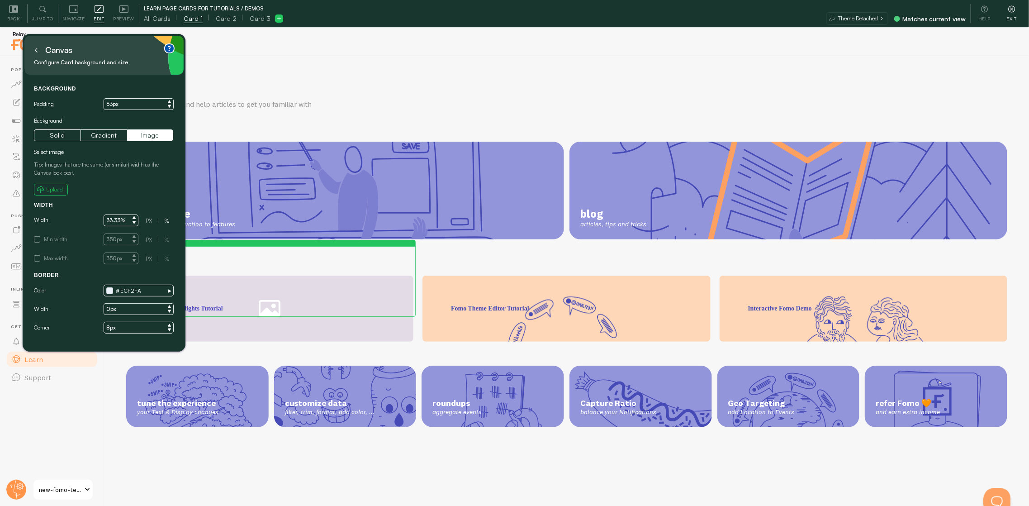
click at [1017, 8] on div "Exit" at bounding box center [1011, 13] width 27 height 19
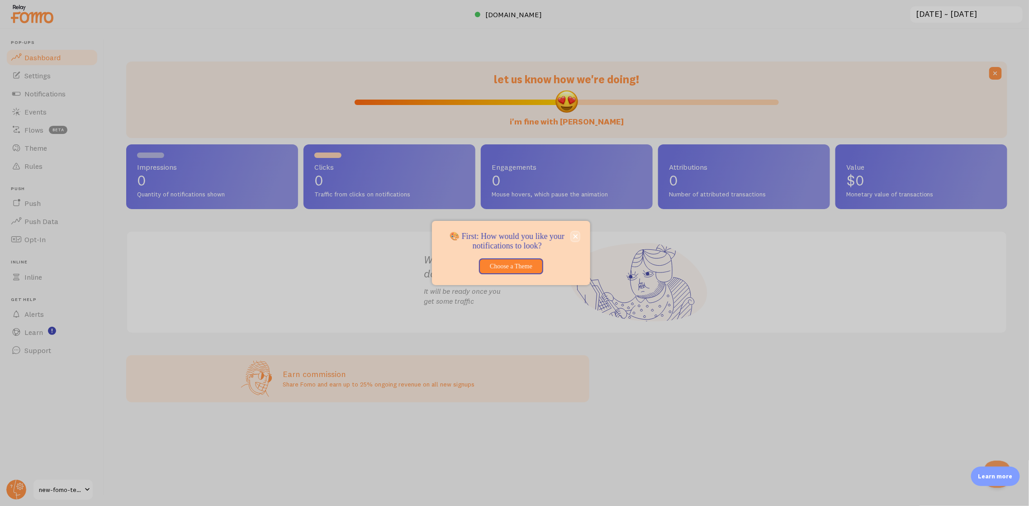
click at [578, 234] on icon "close," at bounding box center [575, 236] width 5 height 5
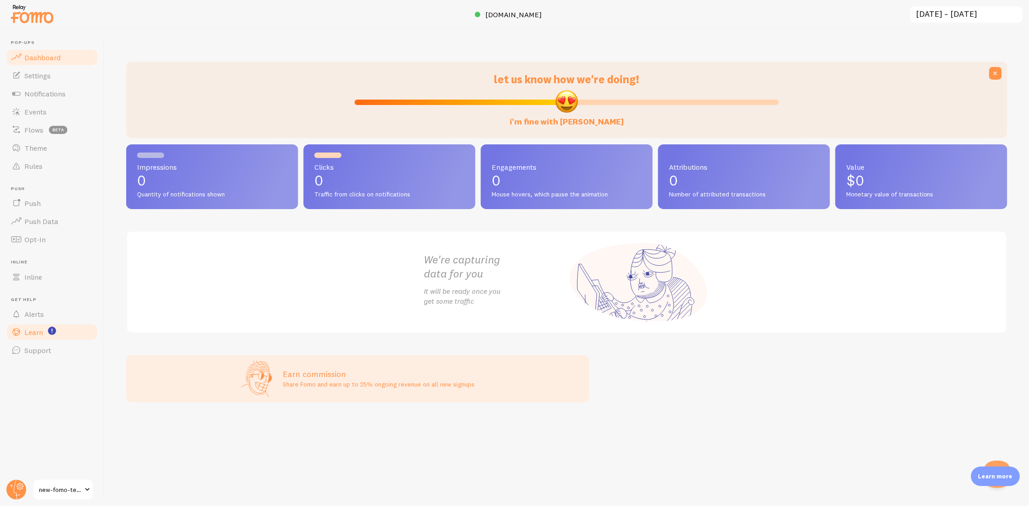
click at [40, 327] on span "Learn" at bounding box center [33, 331] width 19 height 9
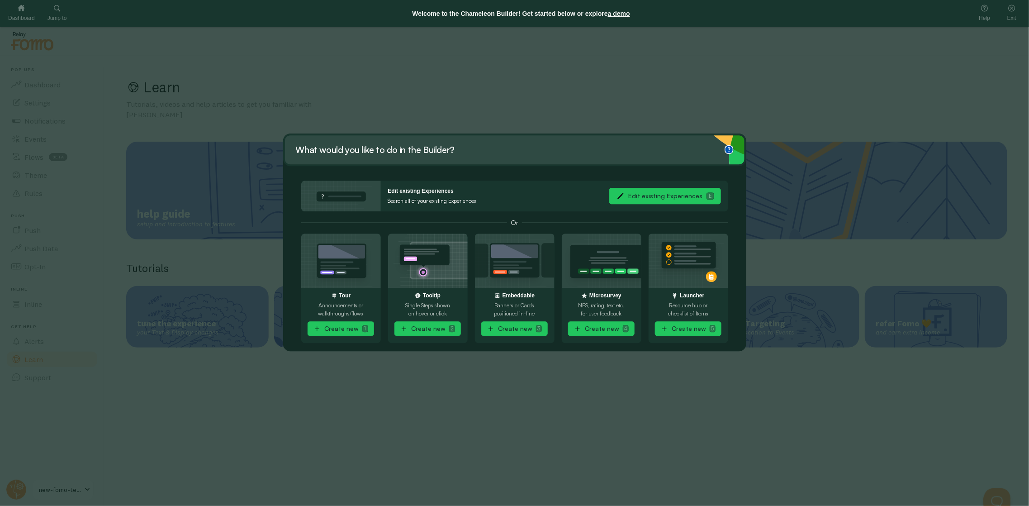
click at [653, 196] on button "Edit existing Experiences E" at bounding box center [665, 196] width 112 height 16
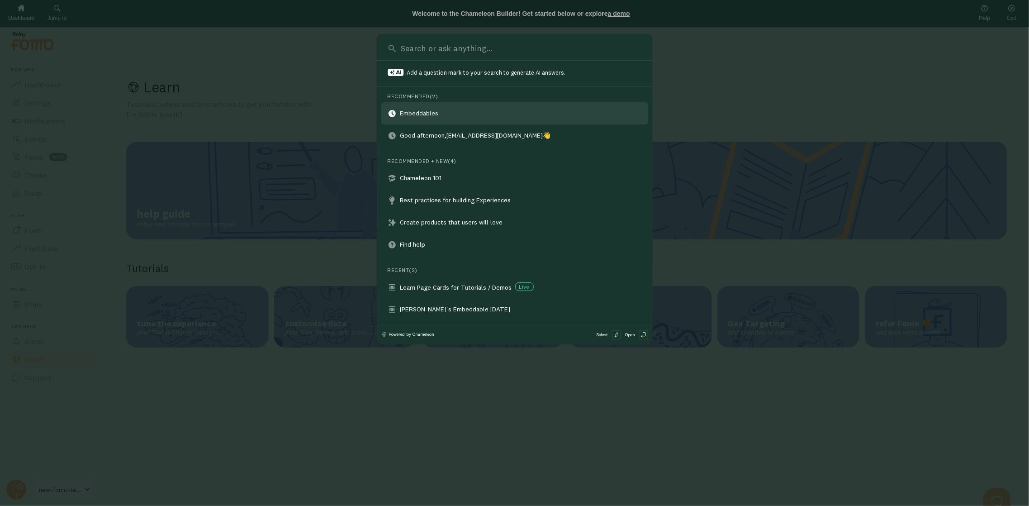
click at [454, 109] on link "Embeddables" at bounding box center [514, 113] width 267 height 22
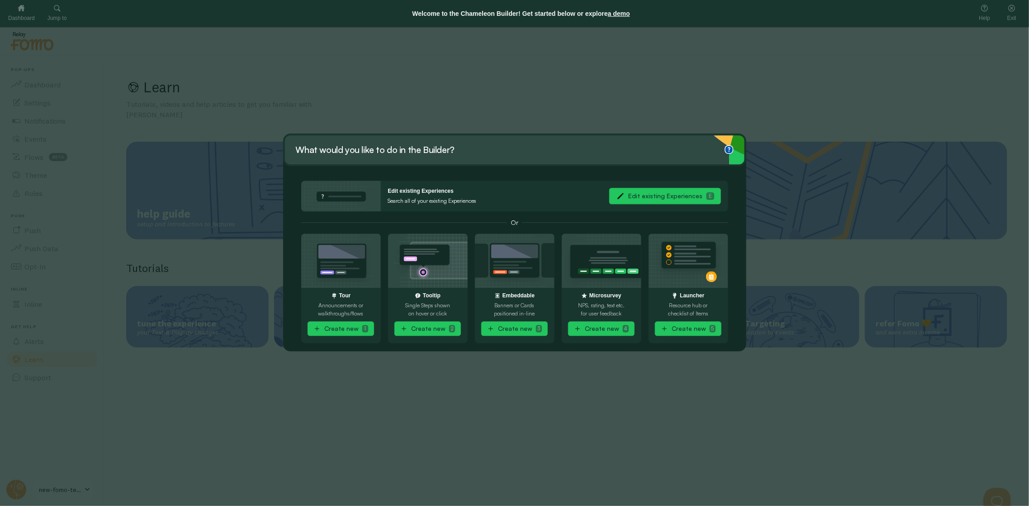
click at [456, 152] on div "What would you like to do in the Builder?" at bounding box center [514, 149] width 463 height 33
click at [679, 199] on button "Edit existing Experiences E" at bounding box center [665, 196] width 112 height 16
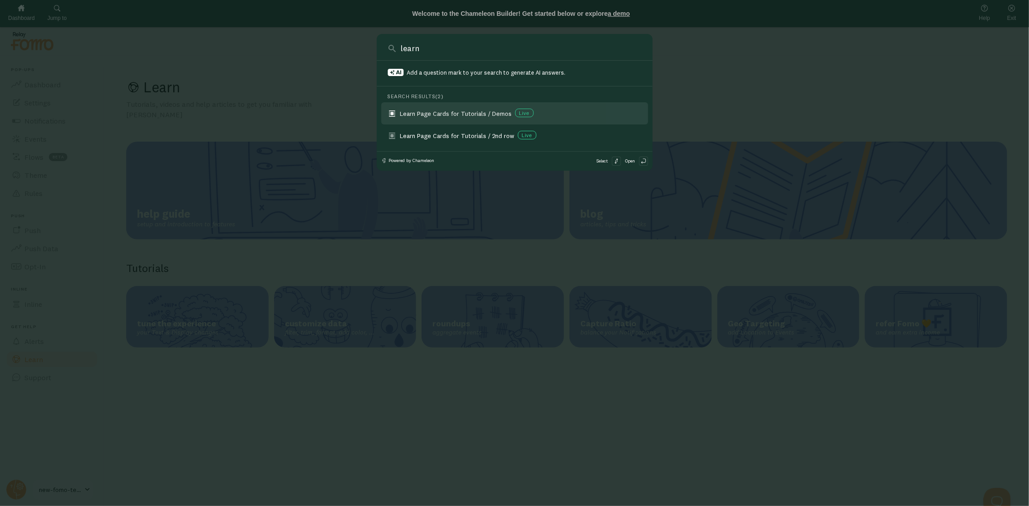
type input "learn"
click at [429, 115] on div "Learn Page Cards for Tutorials / Demos Live" at bounding box center [471, 113] width 143 height 9
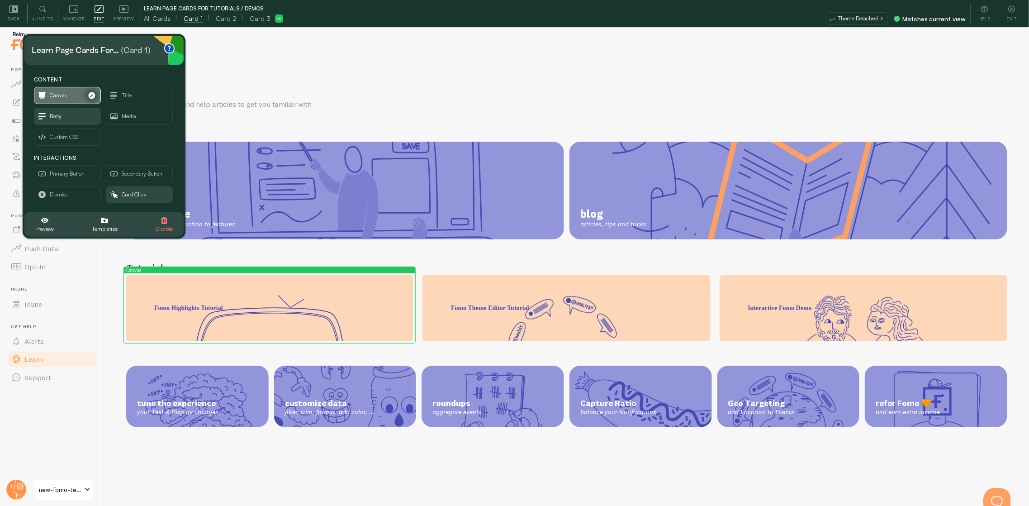
click at [62, 94] on span "Canvas" at bounding box center [58, 95] width 17 height 10
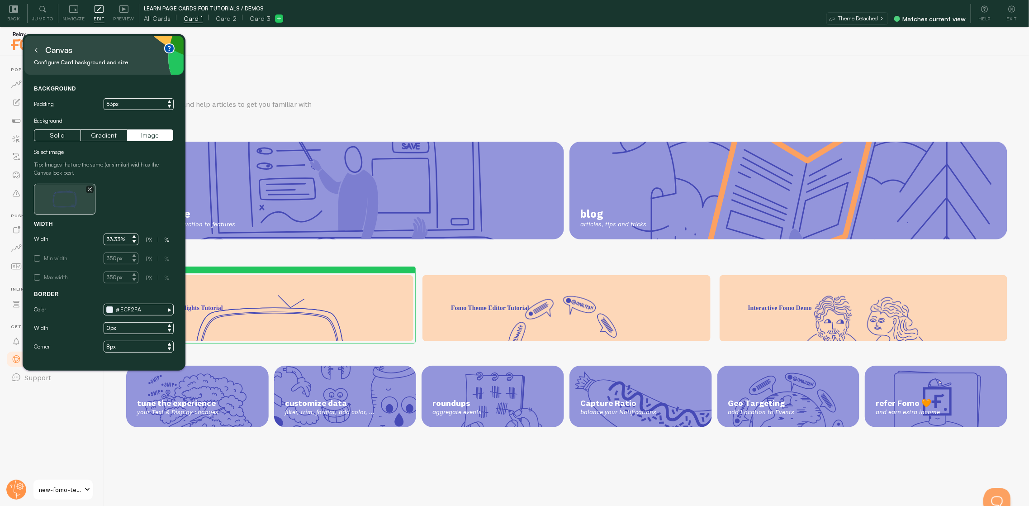
click at [91, 189] on icon "button" at bounding box center [90, 189] width 4 height 4
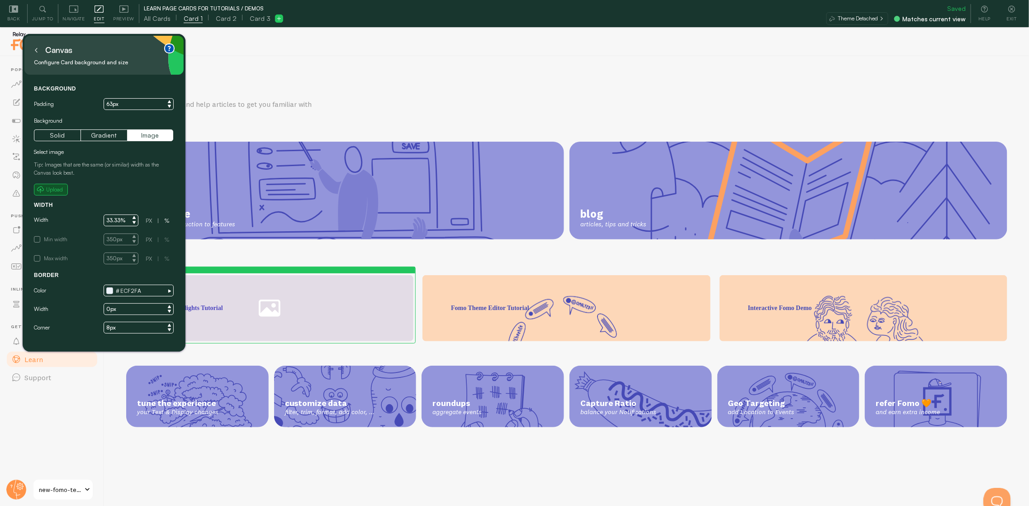
click at [49, 188] on small "Upload" at bounding box center [54, 189] width 17 height 8
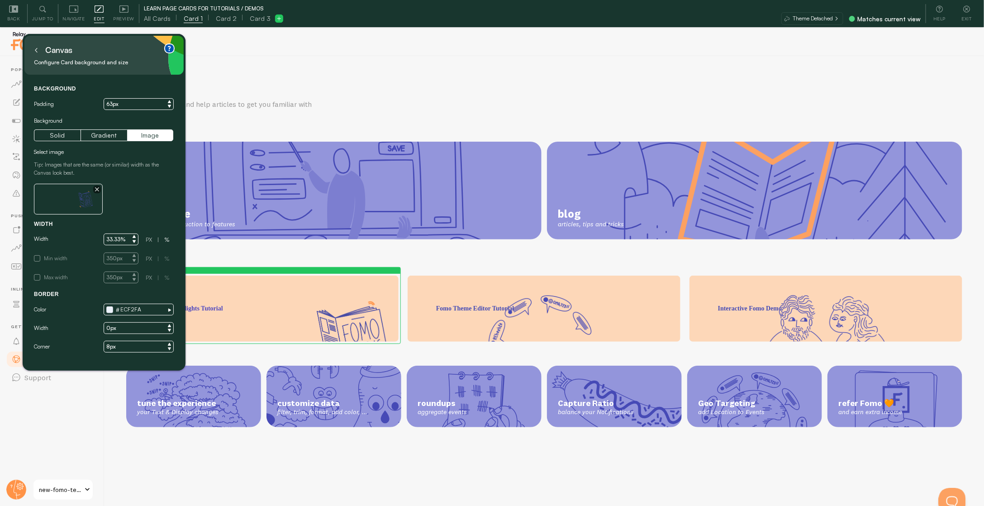
click at [552, 270] on div "Learn Tutorials, videos and help articles to get you familiar with Fomo help gu…" at bounding box center [543, 294] width 879 height 477
click at [553, 274] on div "Learn Tutorials, videos and help articles to get you familiar with Fomo help gu…" at bounding box center [543, 294] width 879 height 477
click at [557, 277] on div "Fomo Theme Editor Tutorial" at bounding box center [544, 289] width 273 height 28
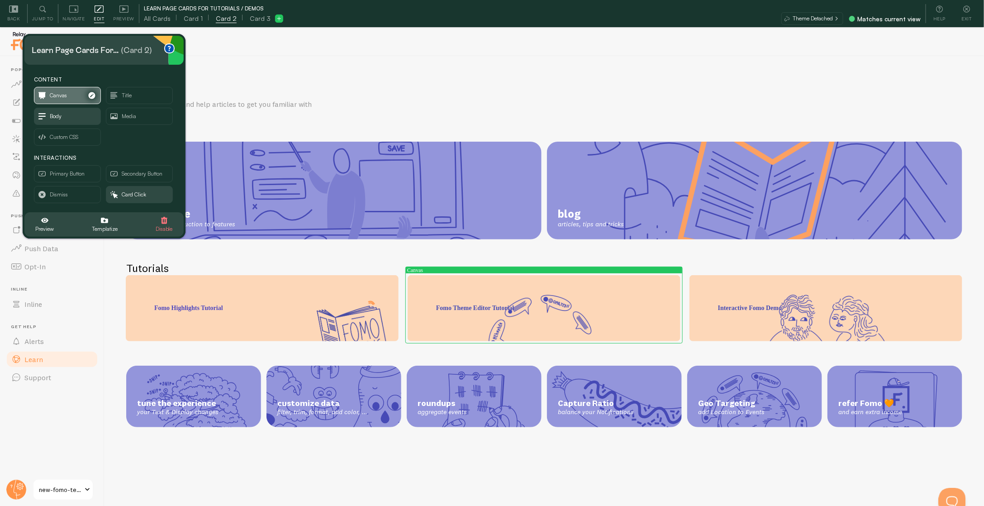
click at [74, 95] on span "Canvas" at bounding box center [67, 95] width 66 height 16
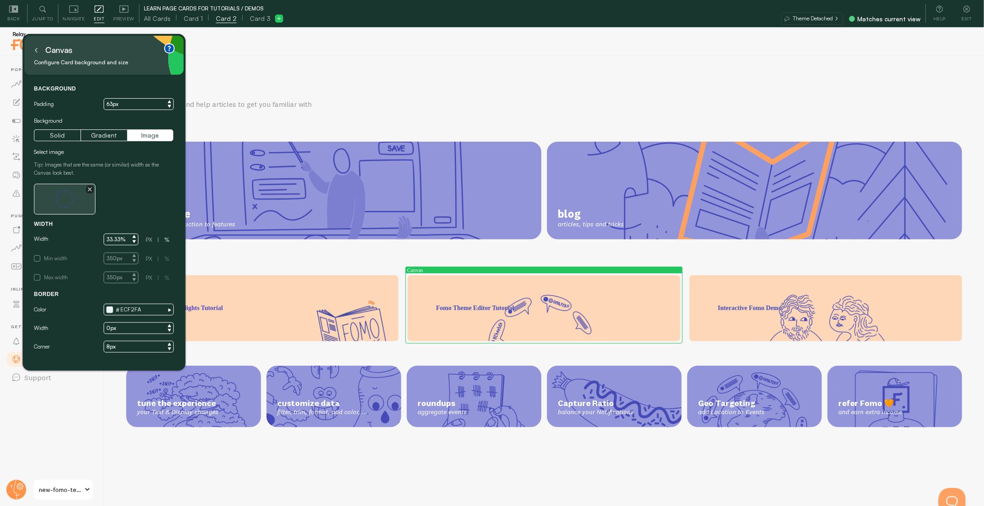
click at [91, 189] on icon "button" at bounding box center [90, 189] width 4 height 4
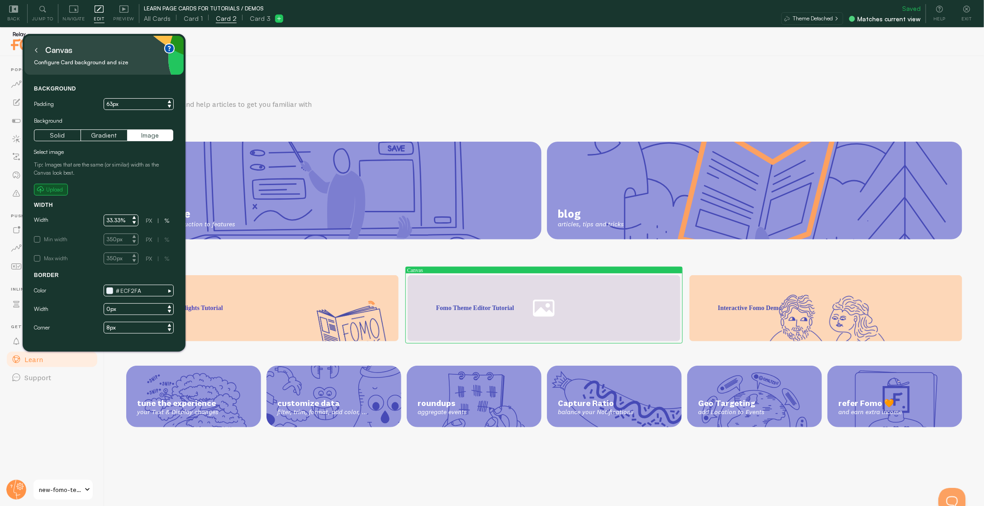
click at [58, 190] on small "Upload" at bounding box center [54, 189] width 17 height 8
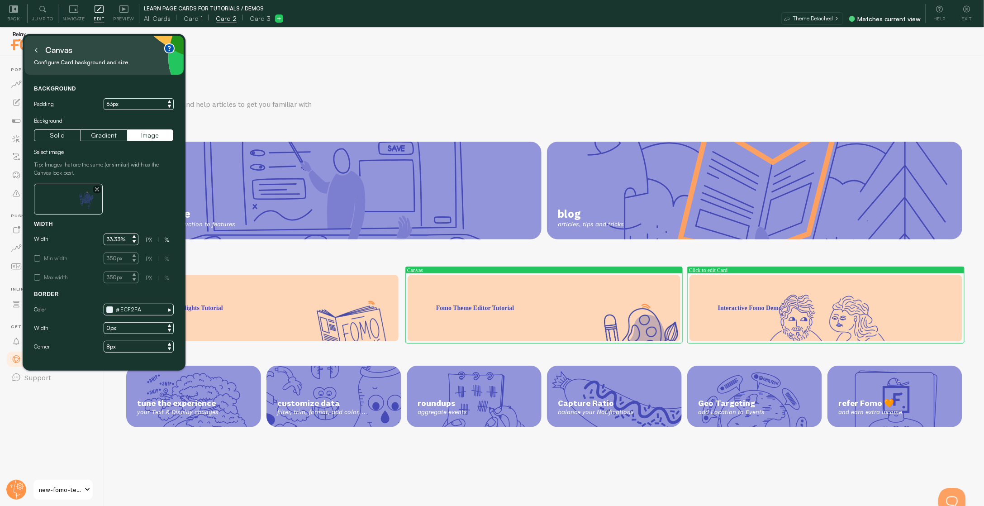
click at [749, 275] on div "Interactive Fomo Demo" at bounding box center [825, 289] width 273 height 28
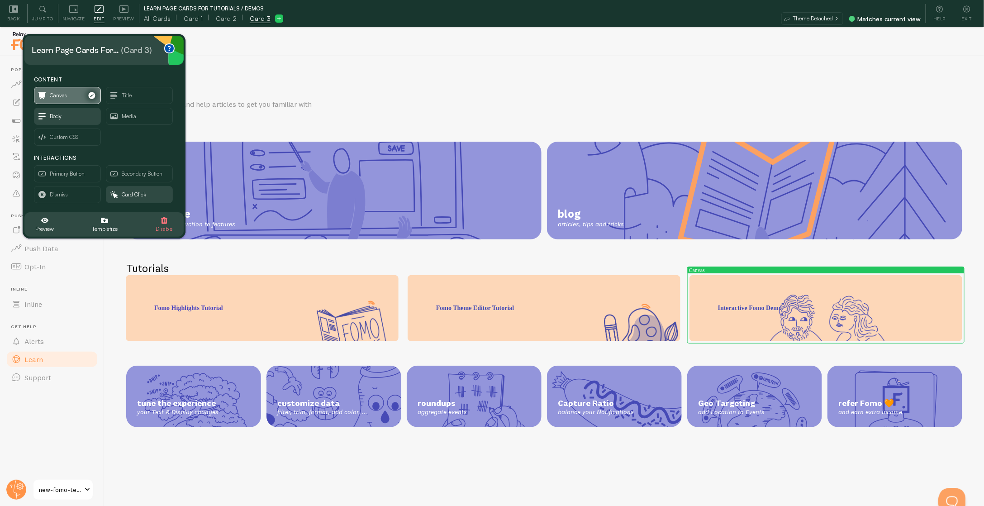
click at [61, 92] on span "Canvas" at bounding box center [58, 95] width 17 height 10
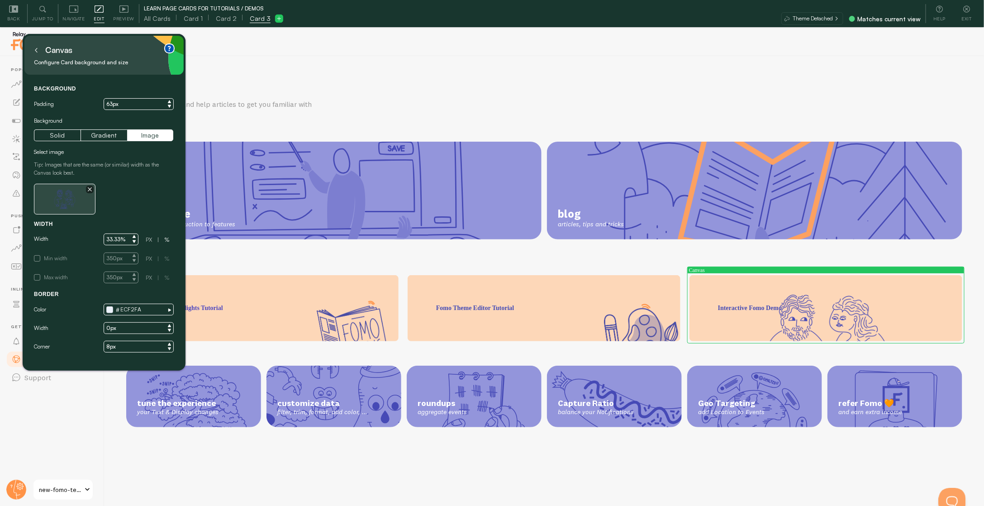
click at [88, 190] on icon "button" at bounding box center [90, 189] width 4 height 4
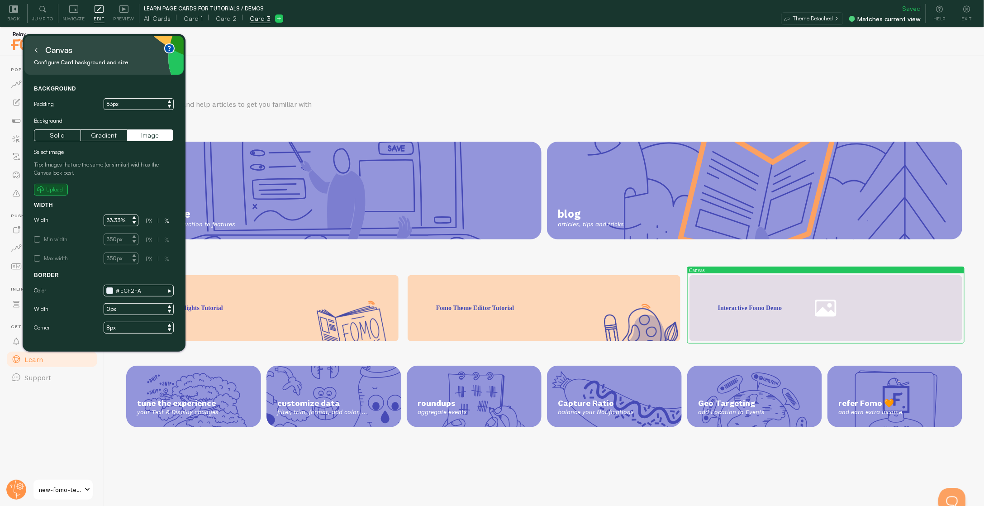
click at [53, 188] on small "Upload" at bounding box center [54, 189] width 17 height 8
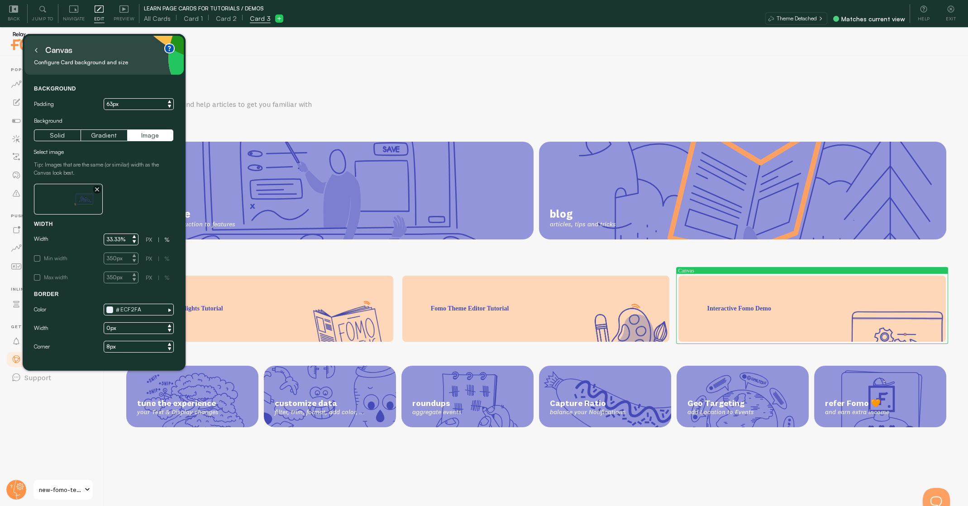
click at [36, 51] on icon at bounding box center [36, 50] width 2 height 4
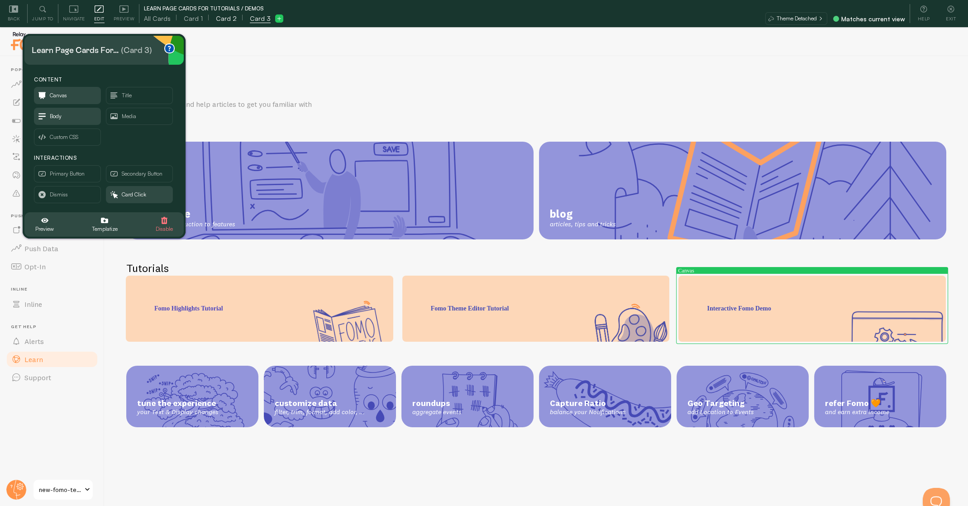
click at [224, 21] on span "Card 2" at bounding box center [226, 18] width 21 height 9
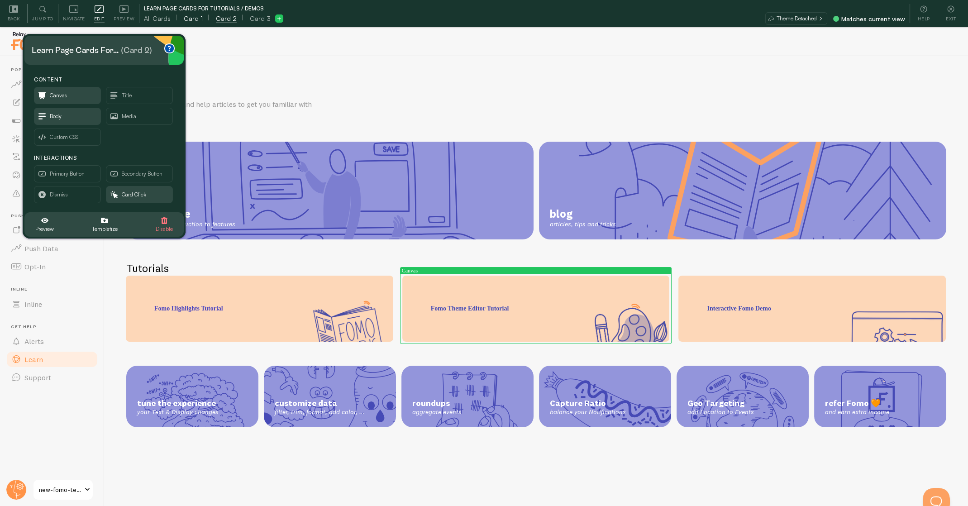
click at [197, 20] on span "Card 1" at bounding box center [193, 18] width 19 height 9
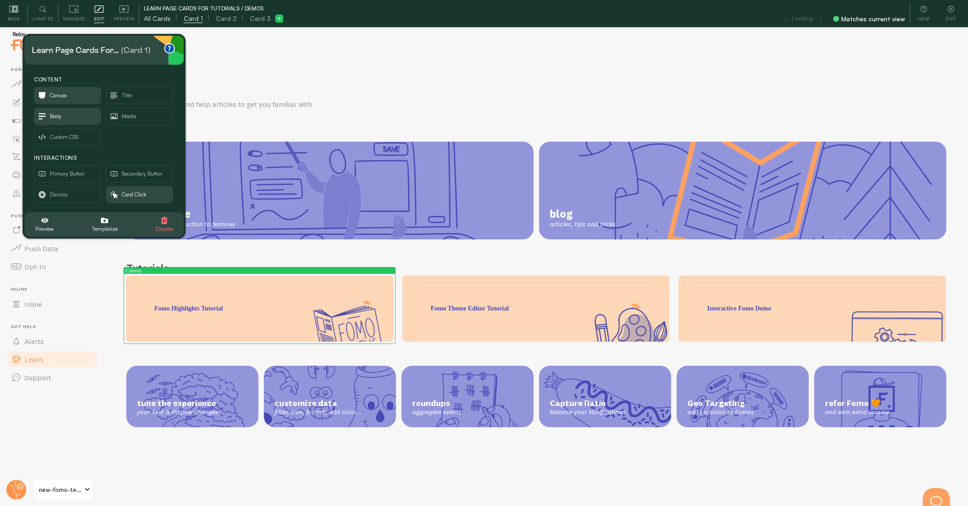
click at [157, 19] on span "All Cards" at bounding box center [157, 18] width 27 height 9
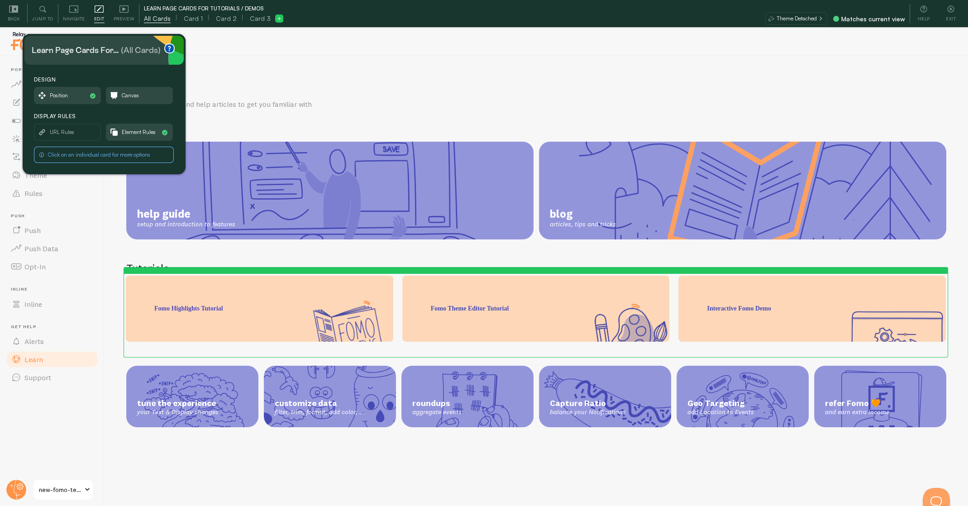
click at [821, 18] on icon at bounding box center [820, 19] width 2 height 4
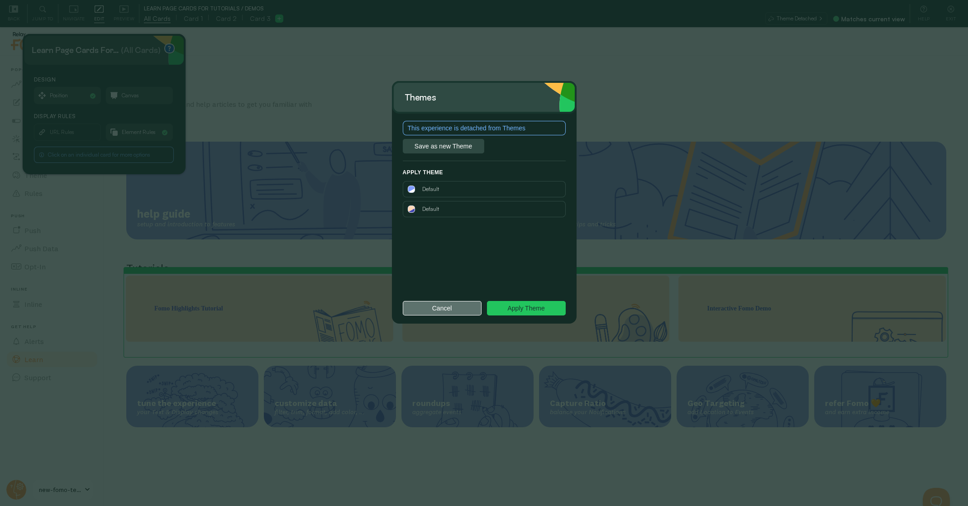
click at [432, 312] on button "Cancel" at bounding box center [442, 308] width 79 height 14
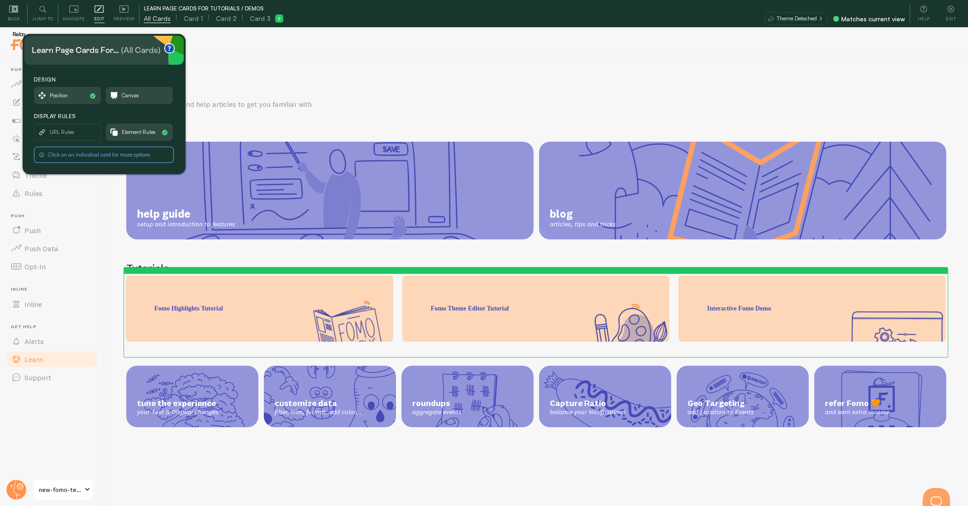
click at [221, 270] on div "Learn Tutorials, videos and help articles to get you familiar with Fomo help gu…" at bounding box center [535, 294] width 863 height 477
click at [244, 261] on h2 "Tutorials" at bounding box center [536, 268] width 820 height 14
click at [115, 11] on div "Preview" at bounding box center [124, 13] width 30 height 19
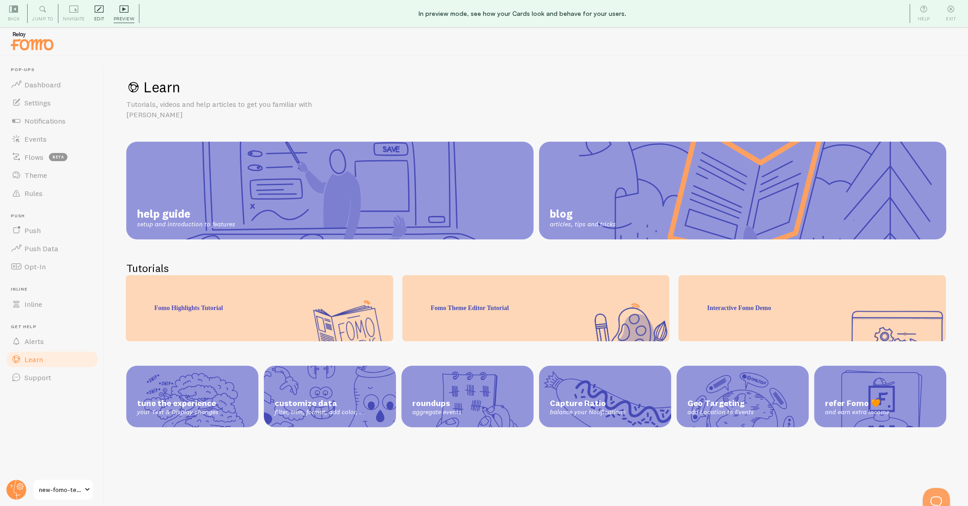
click at [99, 15] on span "Edit" at bounding box center [99, 18] width 10 height 9
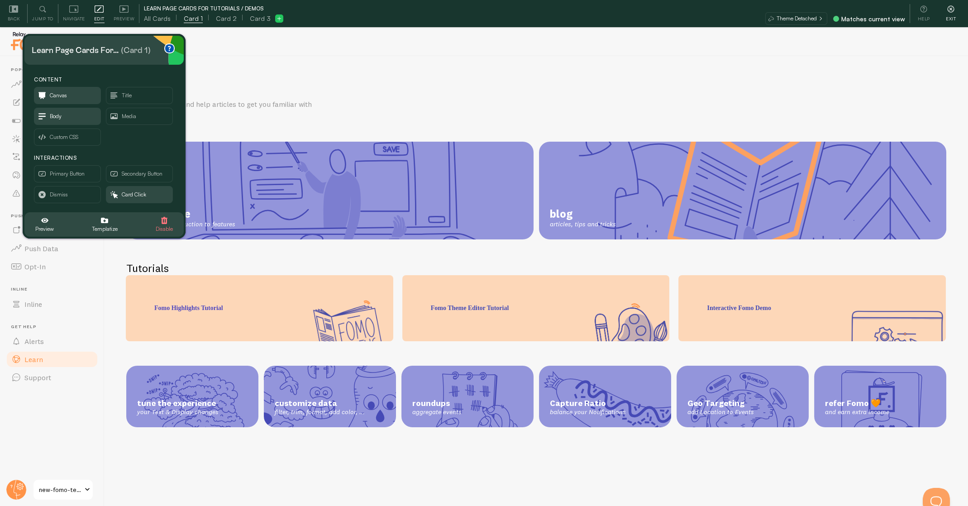
click at [952, 11] on icon at bounding box center [950, 9] width 7 height 7
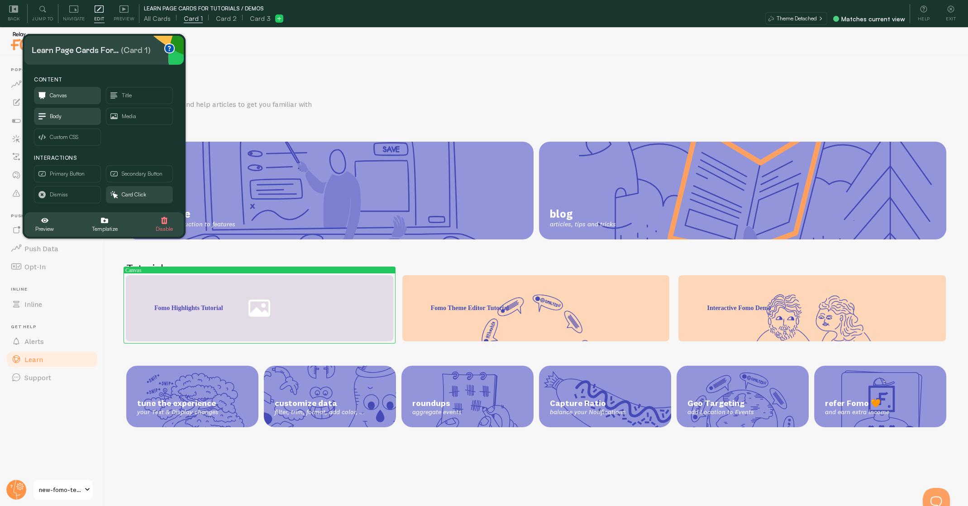
click at [266, 270] on div "Learn Tutorials, videos and help articles to get you familiar with Fomo help gu…" at bounding box center [535, 294] width 863 height 477
click at [237, 270] on div "Learn Tutorials, videos and help articles to get you familiar with Fomo help gu…" at bounding box center [535, 294] width 863 height 477
click at [68, 97] on span "Canvas" at bounding box center [67, 95] width 66 height 16
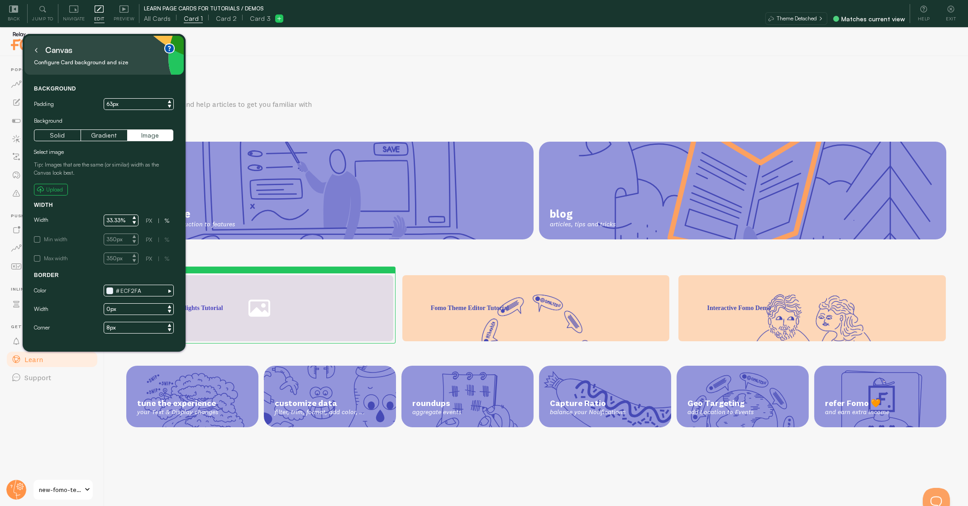
click at [33, 183] on div "Canvas Configure Card background and size Background Padding 63px Background So…" at bounding box center [104, 193] width 163 height 318
click at [46, 187] on small "Upload" at bounding box center [54, 189] width 17 height 8
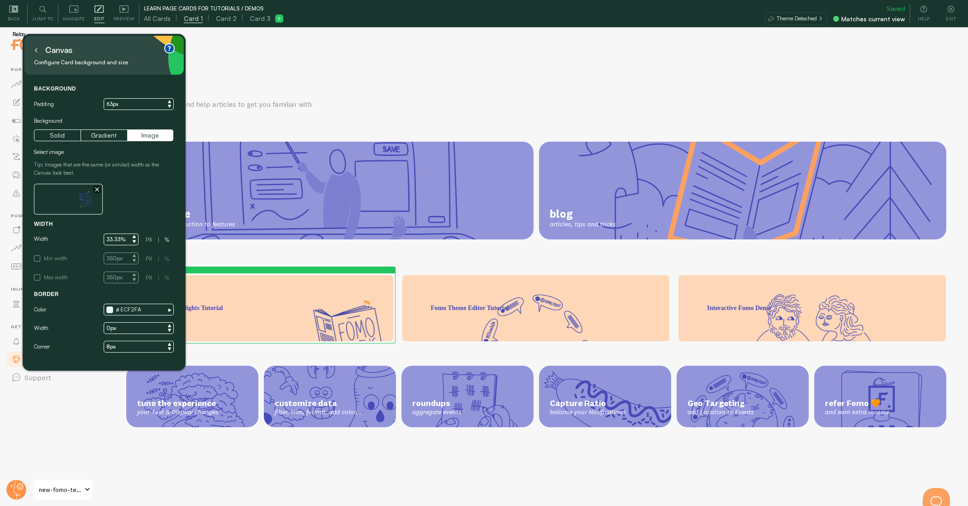
scroll to position [27, 0]
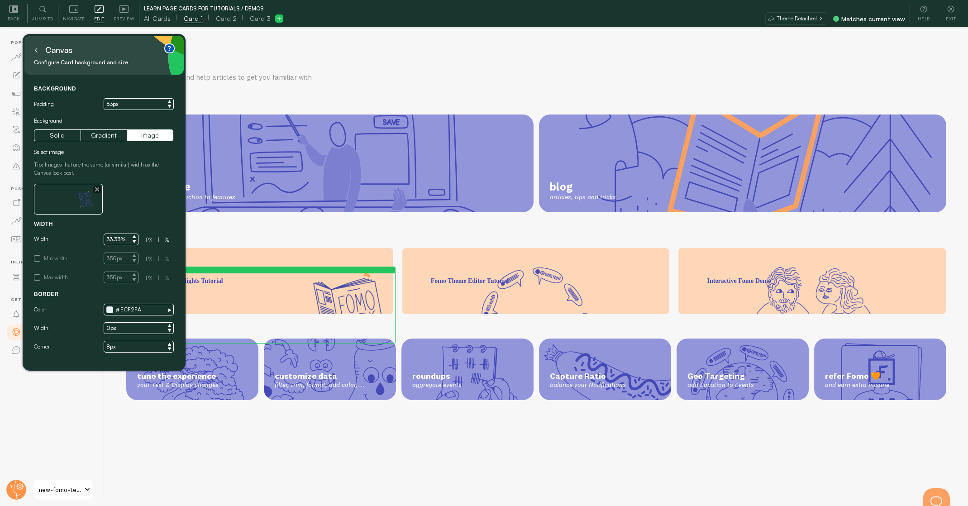
click at [37, 54] on button at bounding box center [36, 50] width 9 height 14
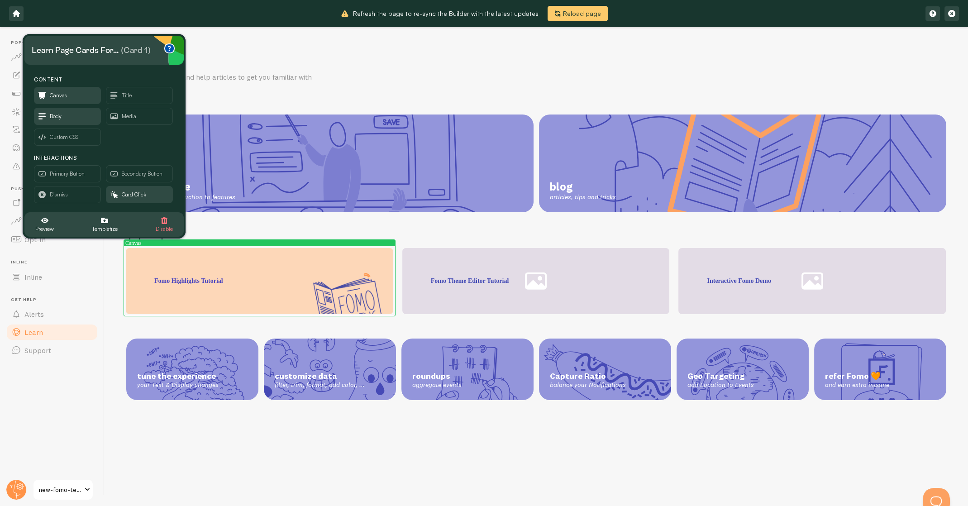
click at [573, 15] on span "Reload page" at bounding box center [582, 13] width 38 height 8
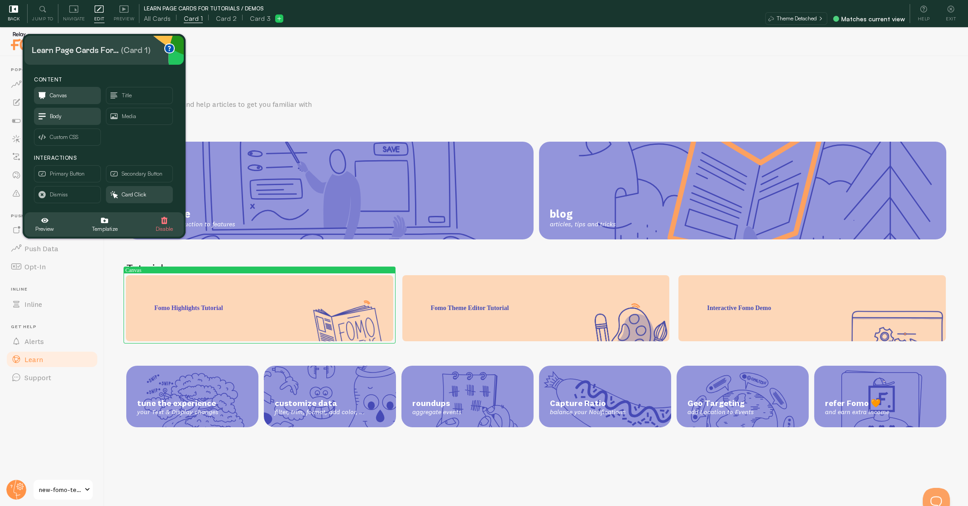
click at [15, 14] on div "Back" at bounding box center [13, 13] width 27 height 19
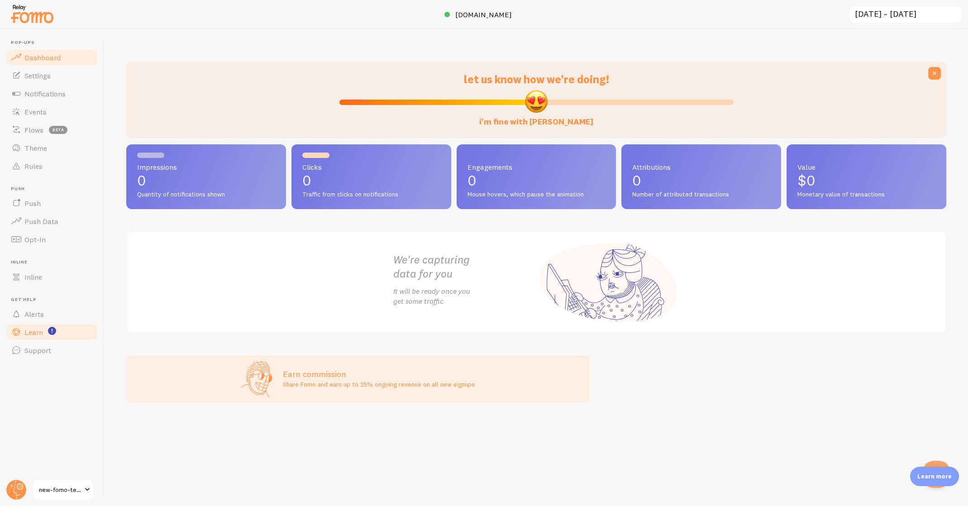
click at [43, 332] on link "Learn" at bounding box center [51, 332] width 93 height 18
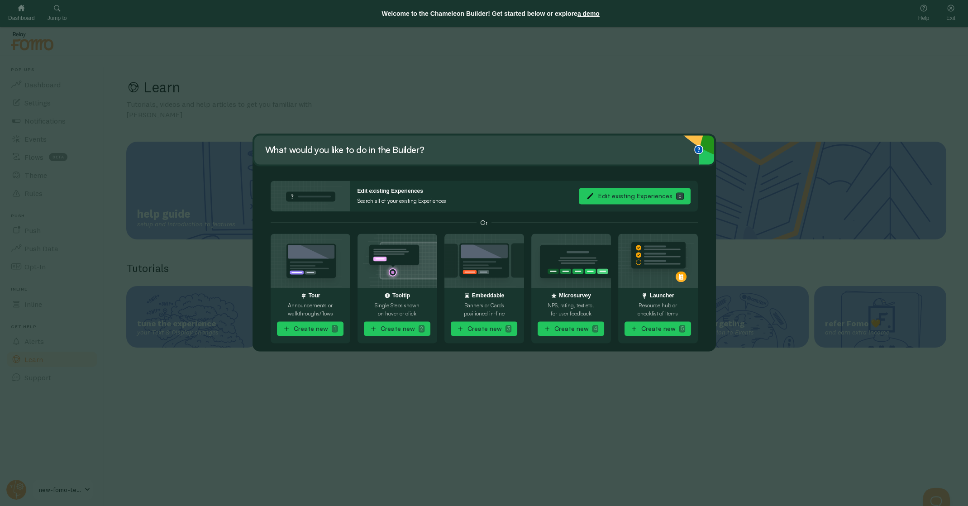
click at [634, 194] on button "Edit existing Experiences E" at bounding box center [635, 196] width 112 height 16
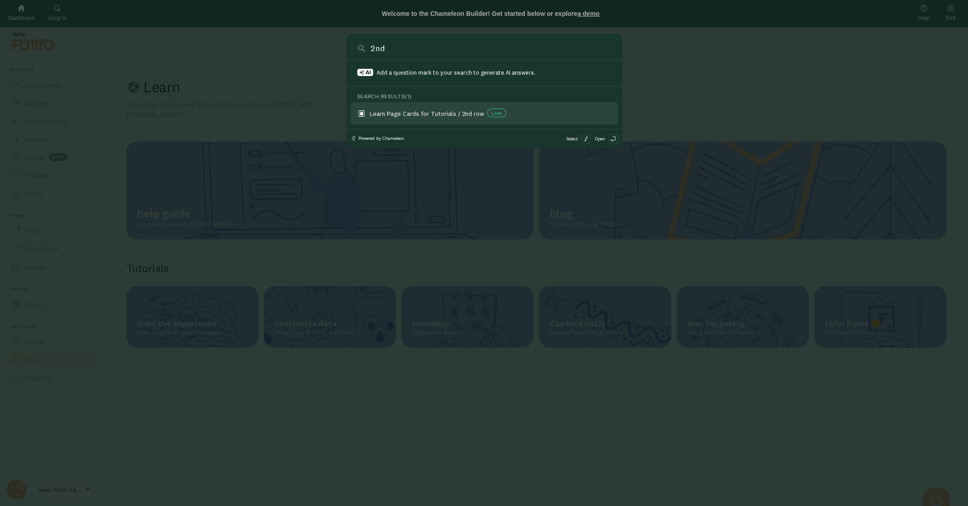
type input "2nd"
click at [439, 113] on div "Learn Page Cards for Tutorials / 2nd row Live" at bounding box center [443, 113] width 146 height 9
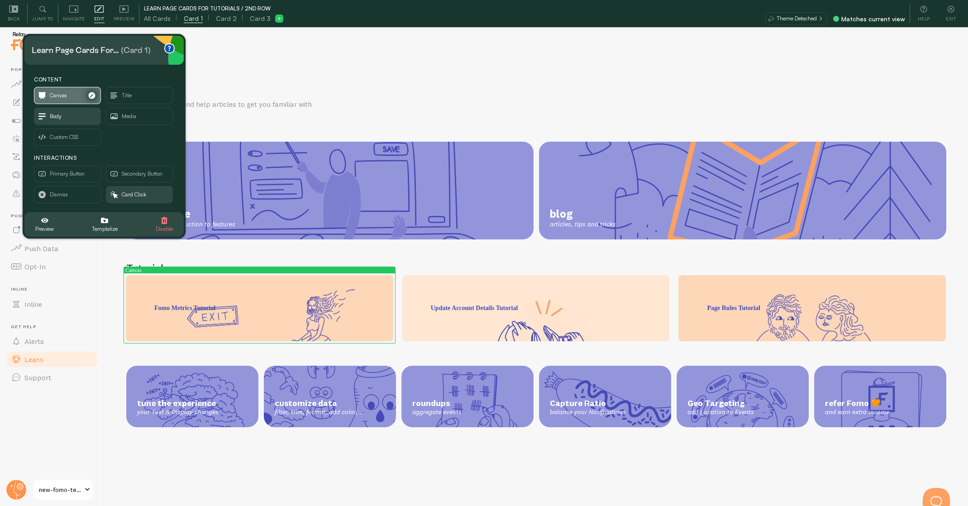
click at [66, 97] on span "Canvas" at bounding box center [58, 95] width 17 height 10
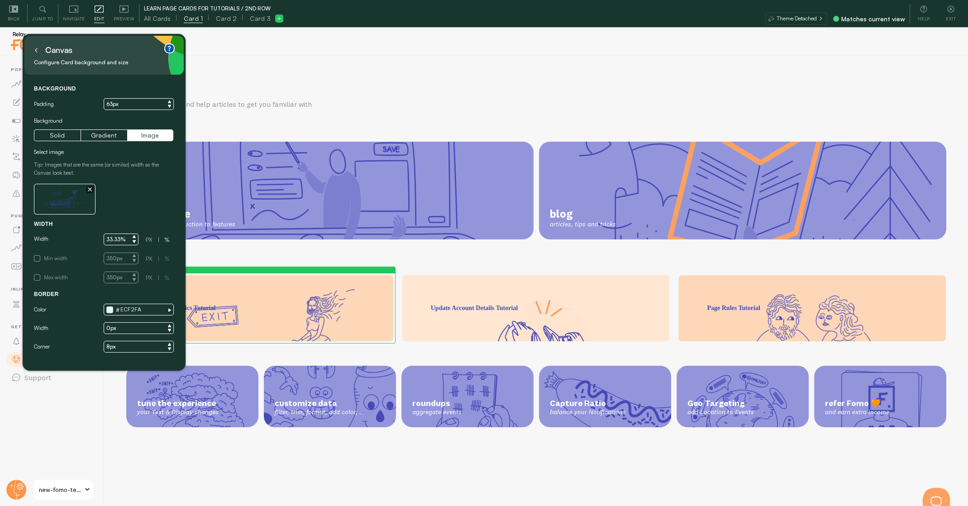
drag, startPoint x: 91, startPoint y: 189, endPoint x: 85, endPoint y: 190, distance: 7.0
click at [91, 189] on icon "button" at bounding box center [90, 189] width 4 height 4
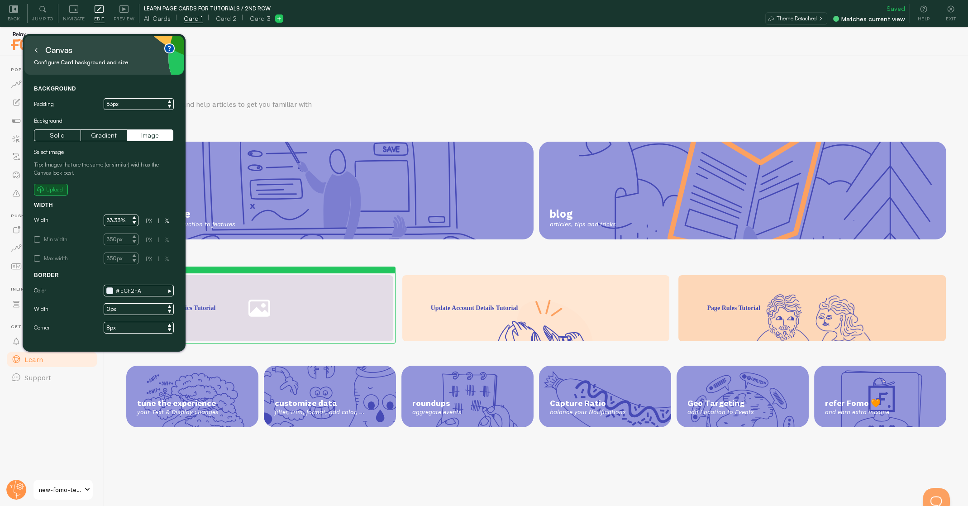
click at [56, 190] on small "Upload" at bounding box center [54, 189] width 17 height 8
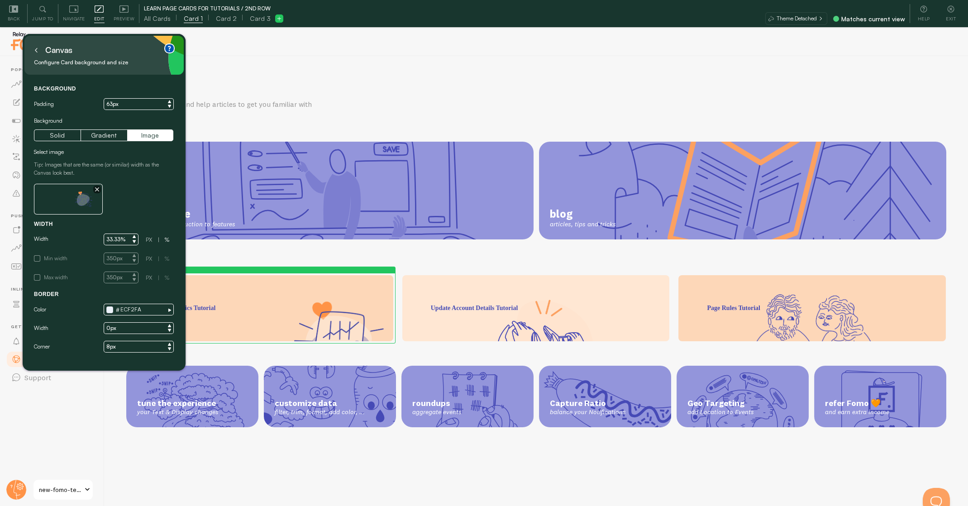
click at [467, 273] on div "Learn Tutorials, videos and help articles to get you familiar with Fomo help gu…" at bounding box center [535, 294] width 863 height 477
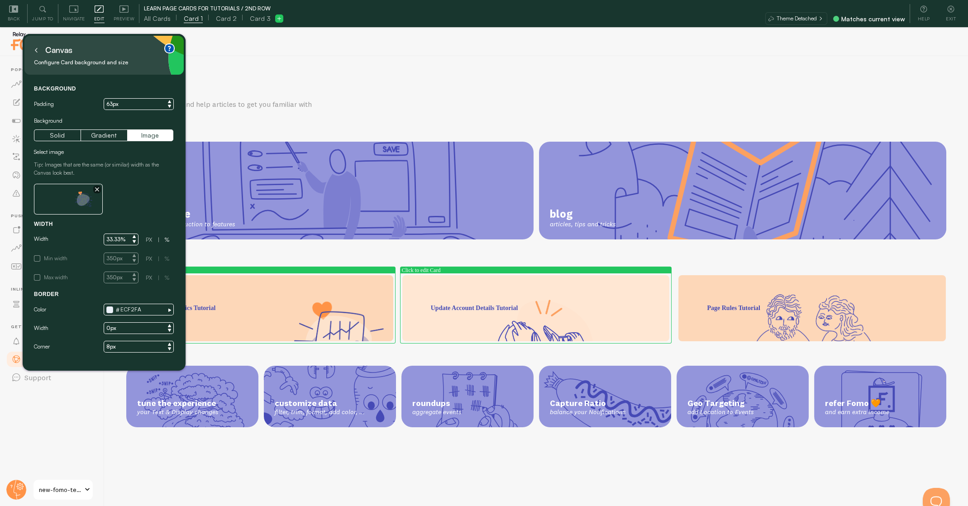
click at [463, 276] on div "Update Account Details Tutorial" at bounding box center [535, 289] width 267 height 28
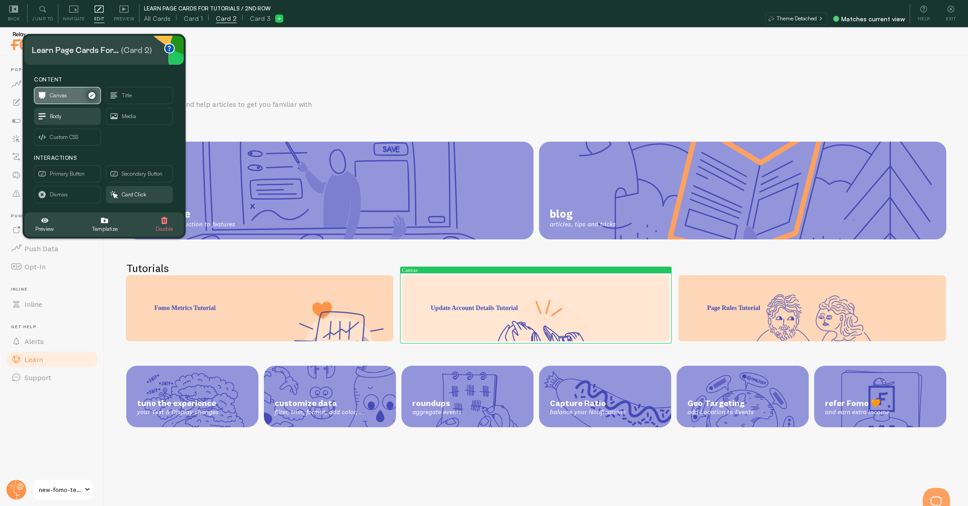
click at [54, 98] on span "Canvas" at bounding box center [58, 95] width 17 height 10
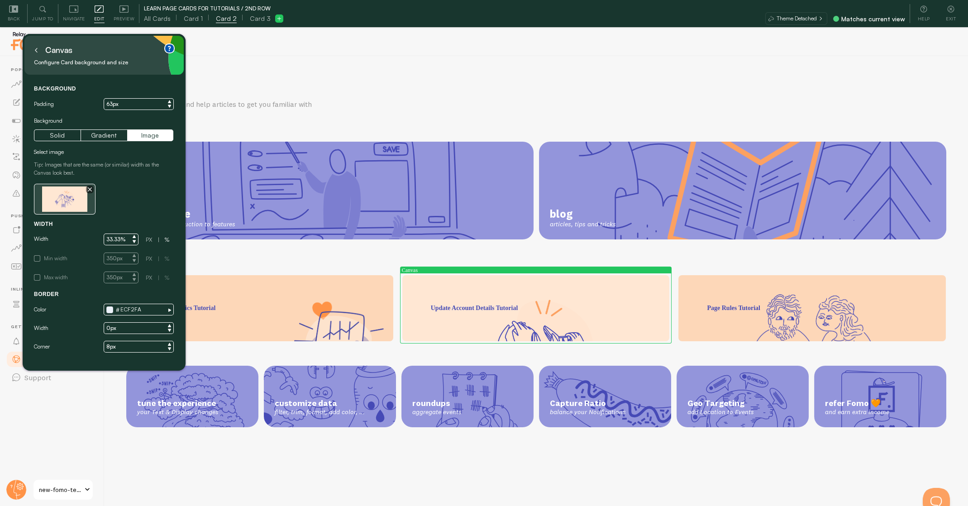
click at [90, 188] on icon "button" at bounding box center [90, 189] width 4 height 4
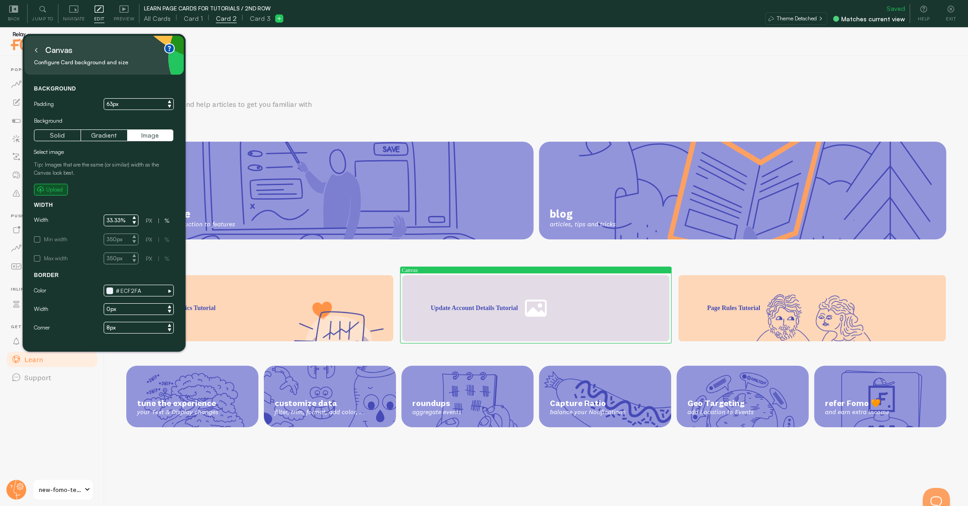
click at [53, 188] on small "Upload" at bounding box center [54, 189] width 17 height 8
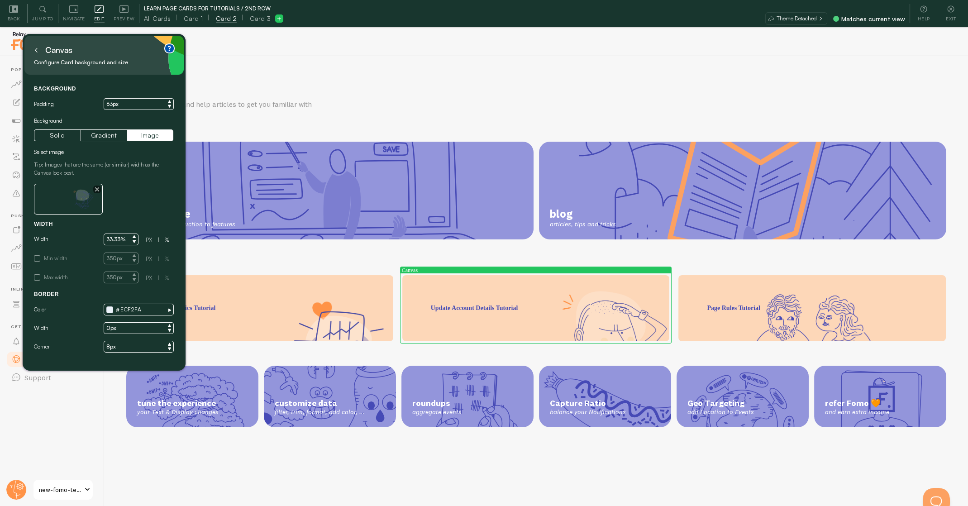
click at [702, 267] on div "Learn Tutorials, videos and help articles to get you familiar with Fomo help gu…" at bounding box center [535, 294] width 863 height 477
click at [251, 19] on span "Card 3" at bounding box center [260, 18] width 21 height 9
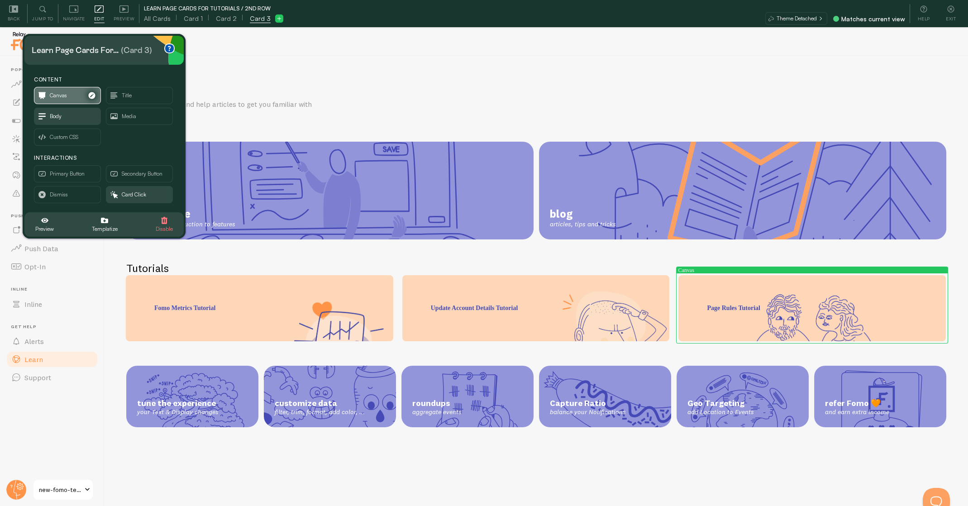
click at [71, 98] on span "Canvas" at bounding box center [67, 95] width 66 height 16
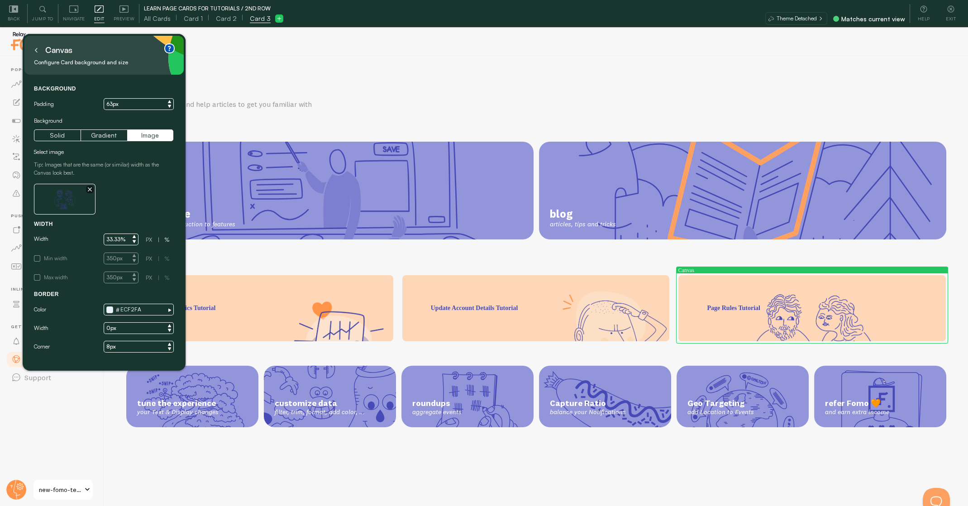
click at [90, 191] on button "button" at bounding box center [90, 189] width 8 height 8
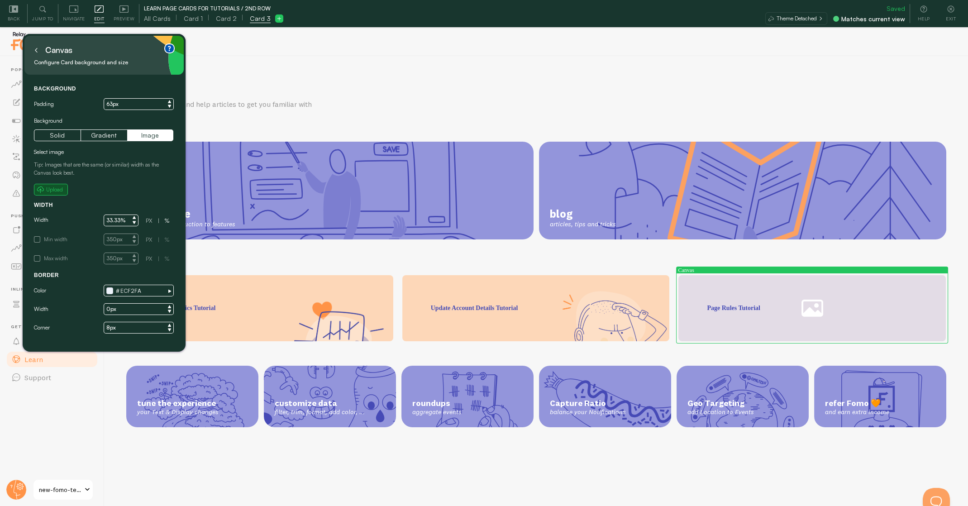
click at [52, 192] on small "Upload" at bounding box center [54, 189] width 17 height 8
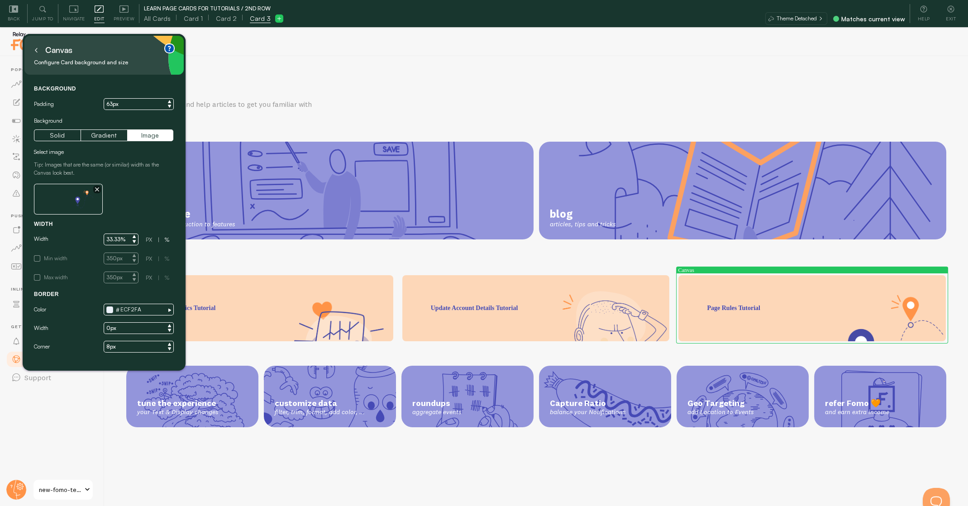
click at [38, 50] on icon at bounding box center [36, 50] width 5 height 5
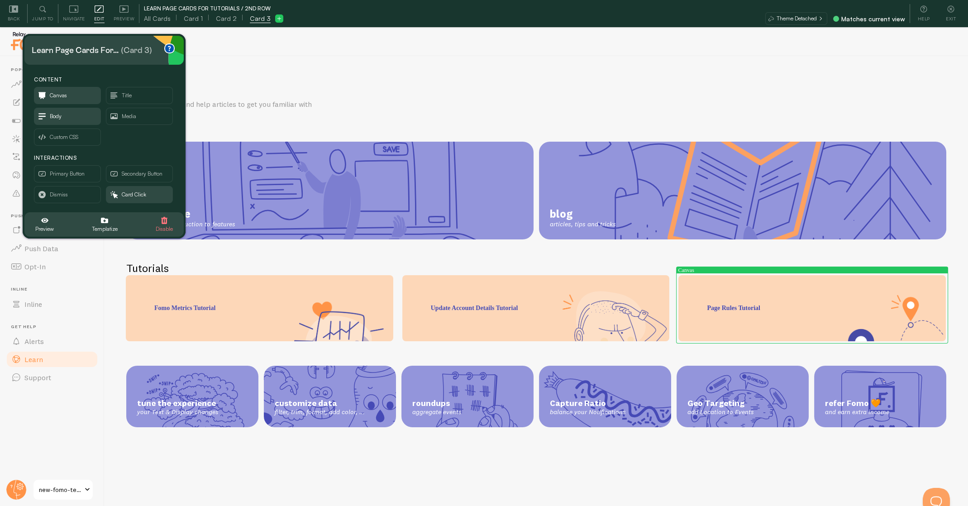
click at [857, 18] on div "Matches current view" at bounding box center [873, 19] width 64 height 8
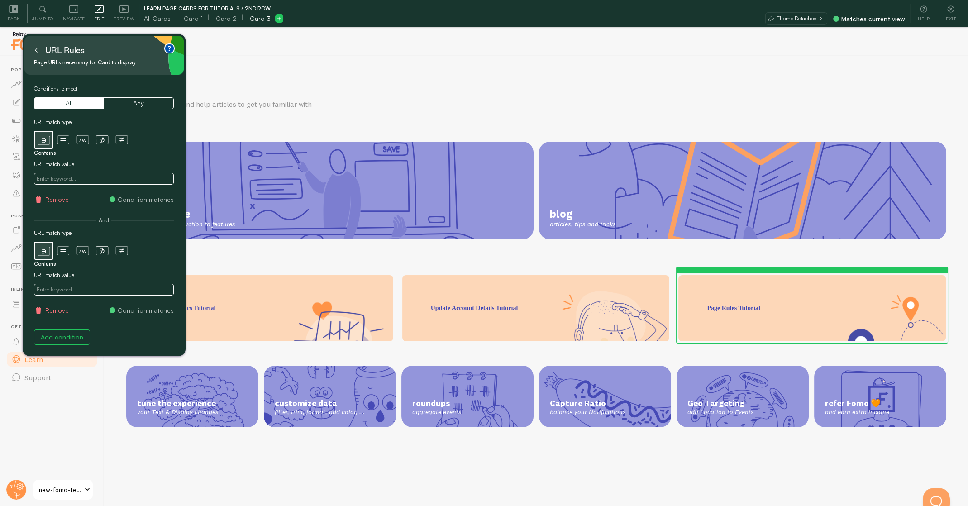
click at [823, 18] on icon at bounding box center [819, 18] width 7 height 7
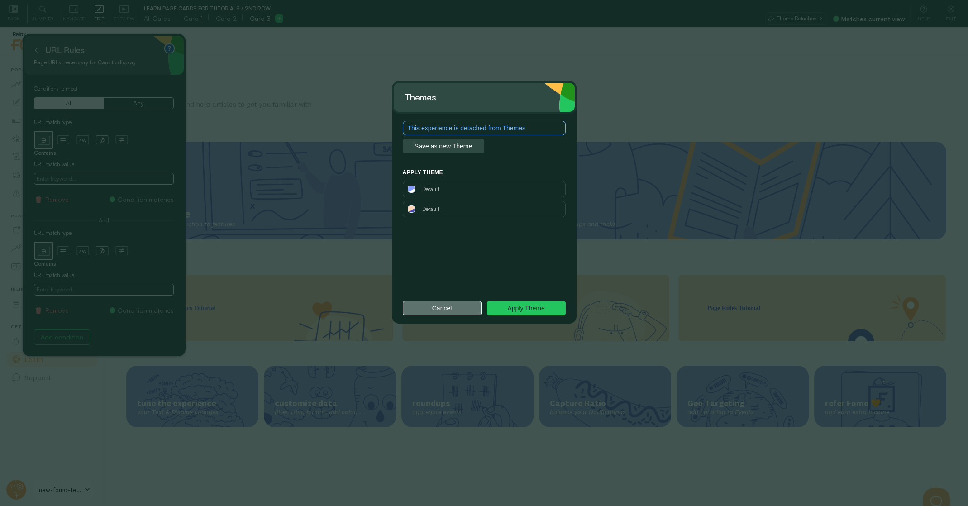
click at [451, 308] on button "Cancel" at bounding box center [442, 308] width 79 height 14
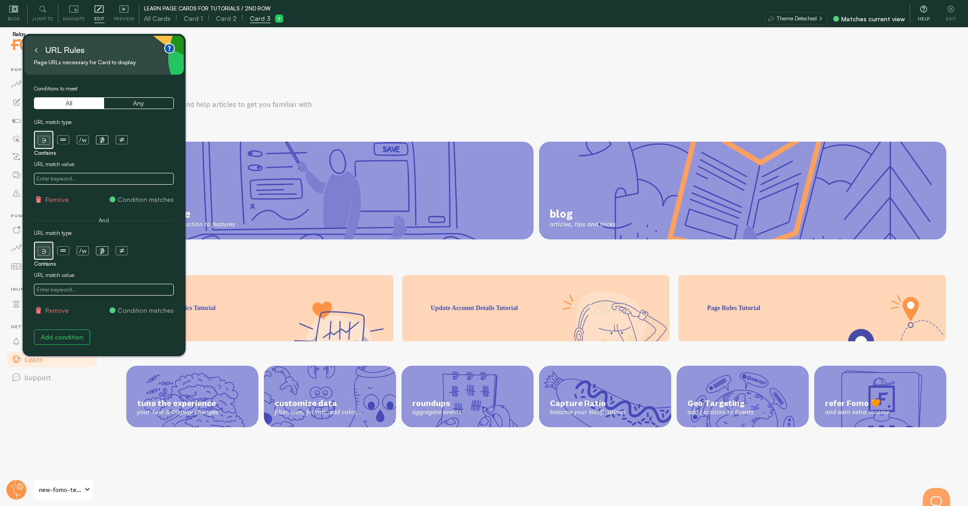
click at [928, 15] on span "Help" at bounding box center [923, 18] width 12 height 9
click at [39, 57] on small "Page URLs necessary for Card to display" at bounding box center [101, 62] width 134 height 10
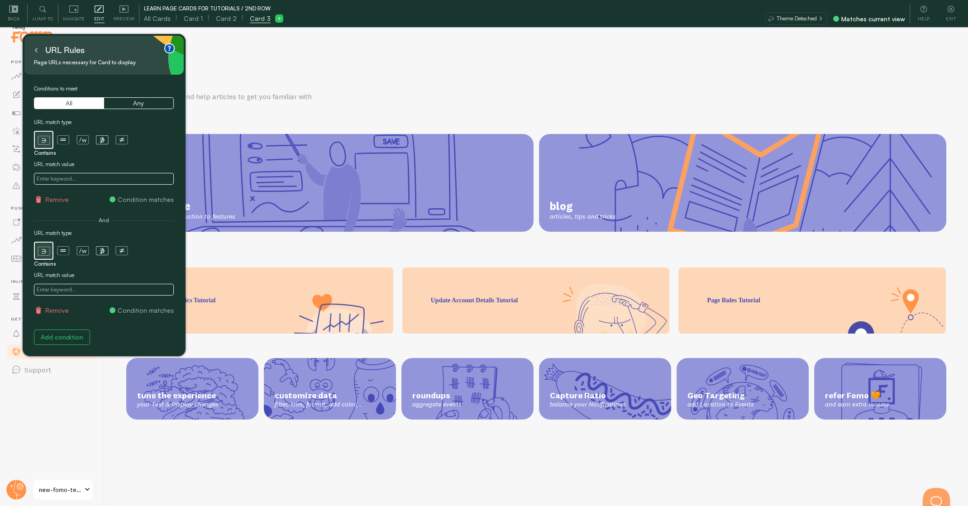
click at [38, 52] on icon at bounding box center [36, 50] width 5 height 5
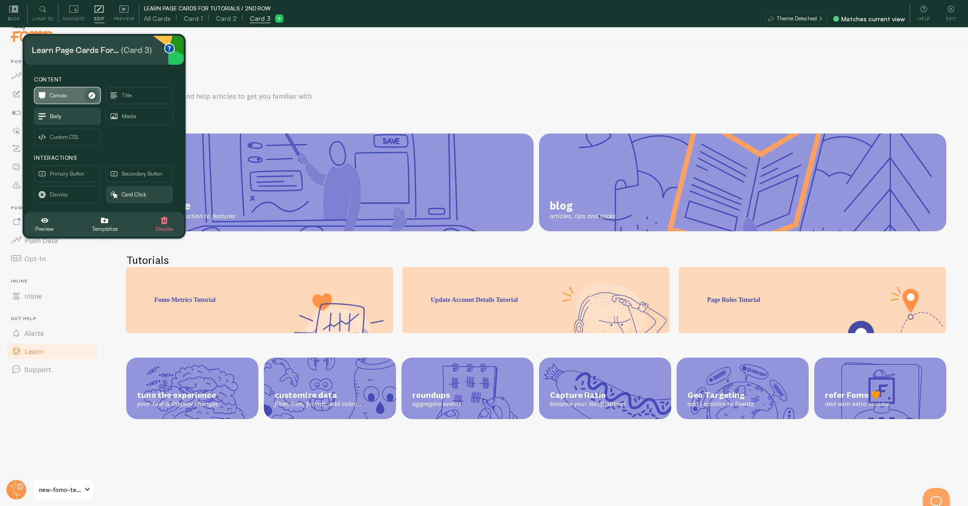
click at [66, 93] on span "Canvas" at bounding box center [58, 95] width 17 height 10
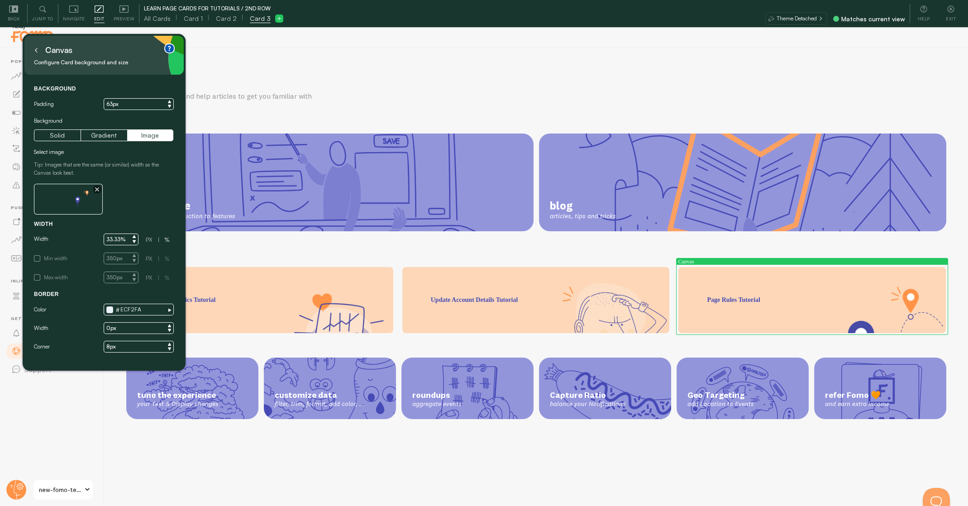
click at [37, 53] on button at bounding box center [36, 50] width 9 height 14
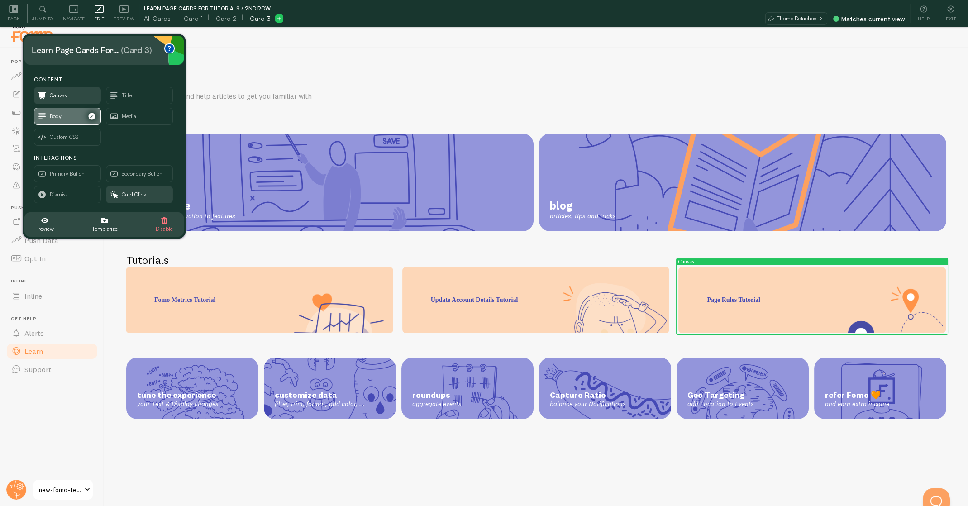
click at [46, 115] on span "Body" at bounding box center [67, 116] width 66 height 16
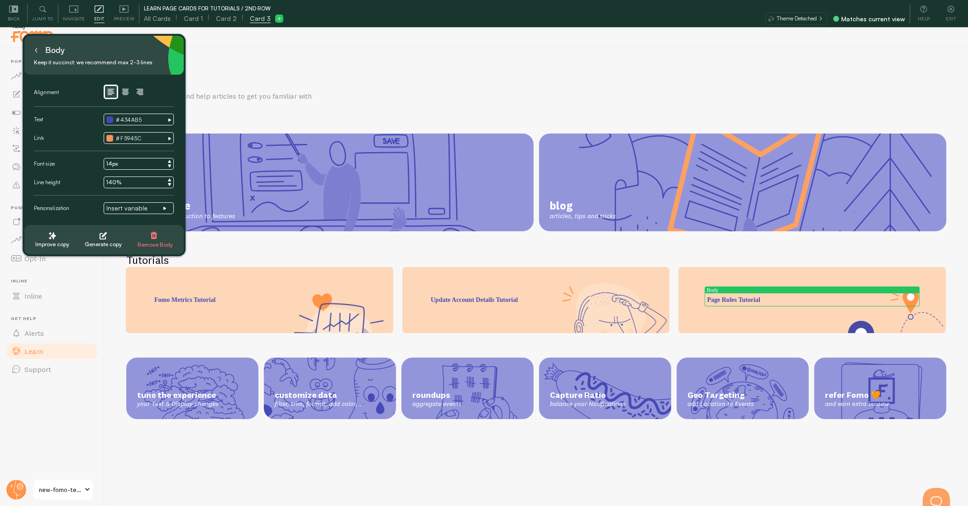
click at [39, 51] on button at bounding box center [36, 50] width 9 height 14
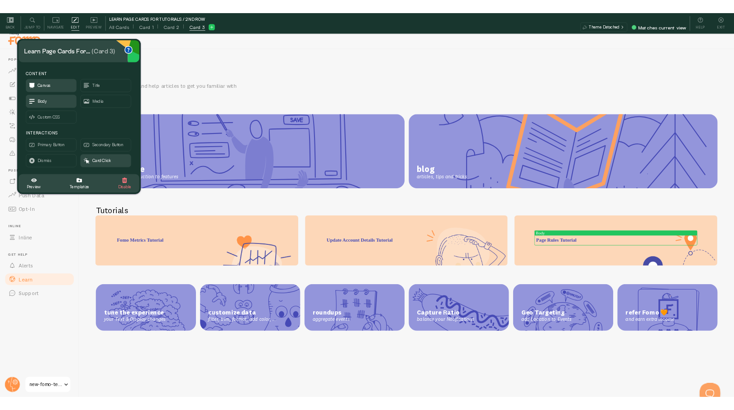
scroll to position [0, 0]
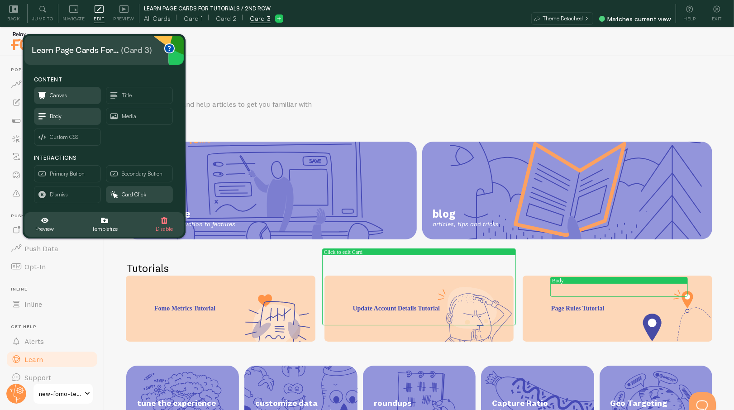
click at [43, 218] on icon "button" at bounding box center [44, 220] width 7 height 7
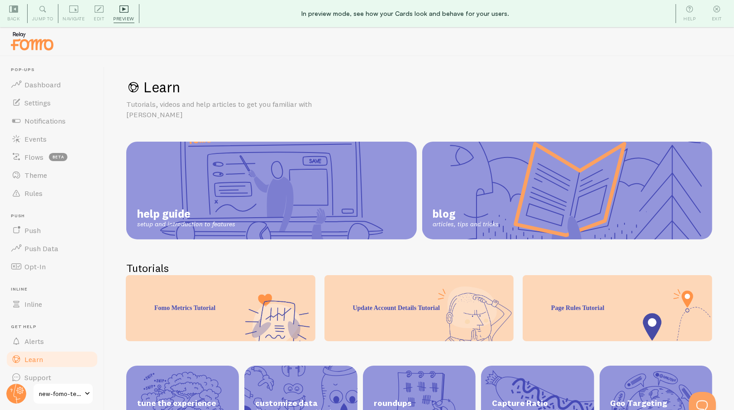
scroll to position [3, 0]
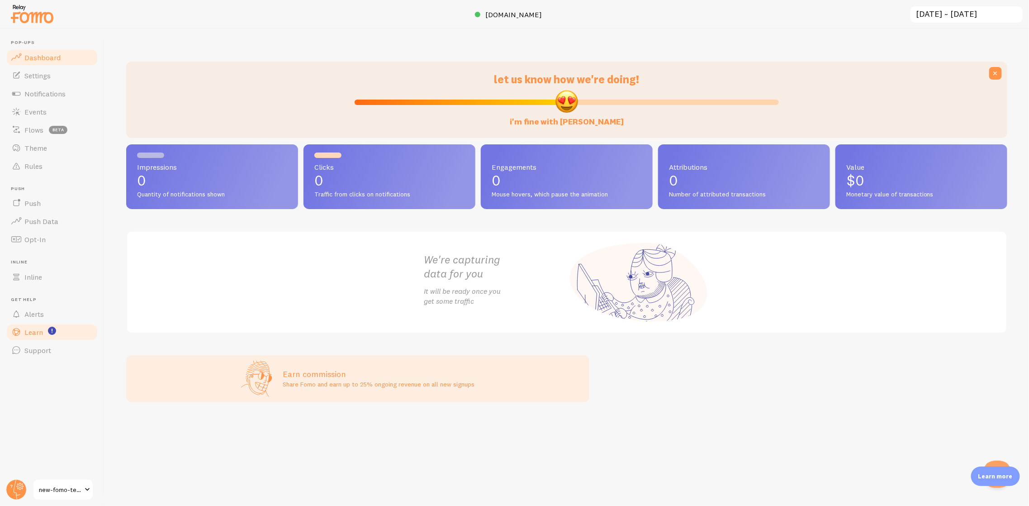
click at [64, 336] on link "Learn" at bounding box center [51, 332] width 93 height 18
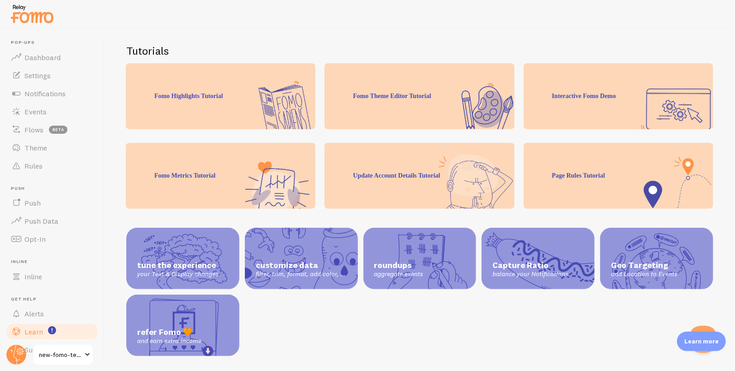
scroll to position [185, 0]
